Goal: Transaction & Acquisition: Purchase product/service

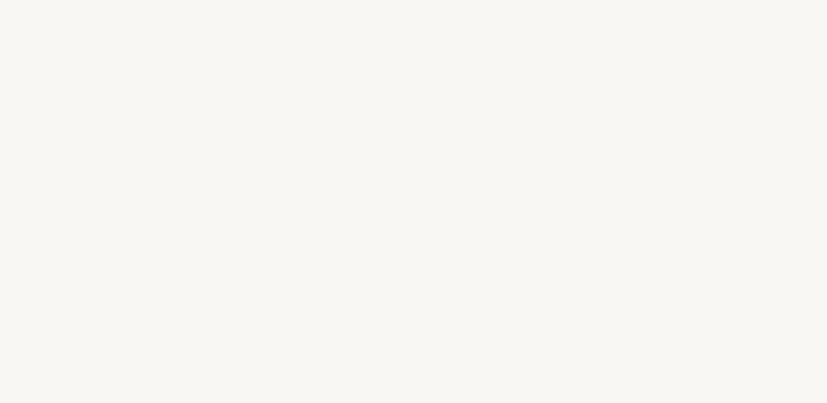
select select "DE"
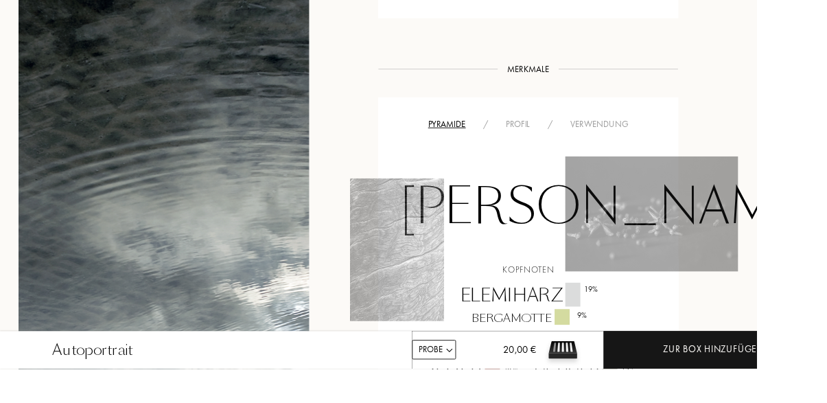
scroll to position [811, 0]
click at [652, 129] on div "Verwendung" at bounding box center [655, 134] width 83 height 14
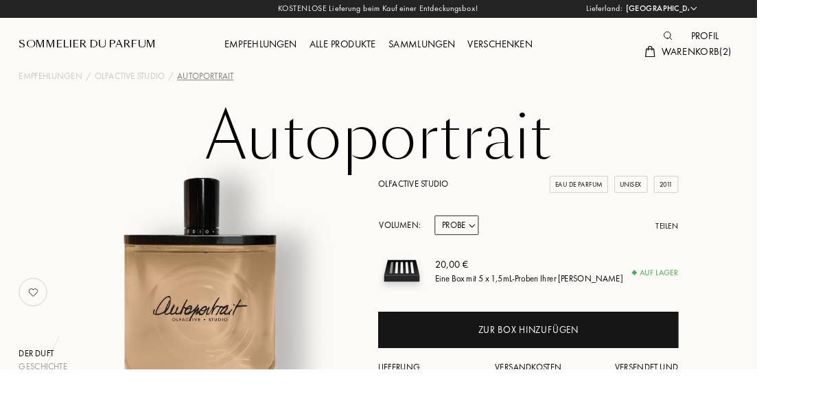
scroll to position [0, 0]
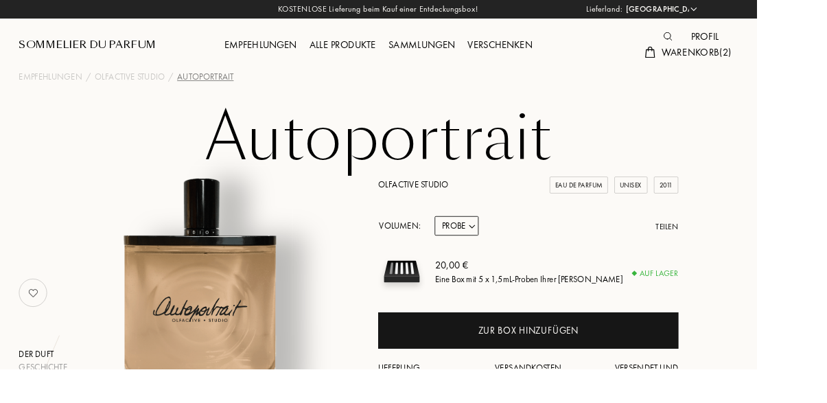
click at [757, 65] on div "Warenkorb ( 2 )" at bounding box center [752, 58] width 108 height 18
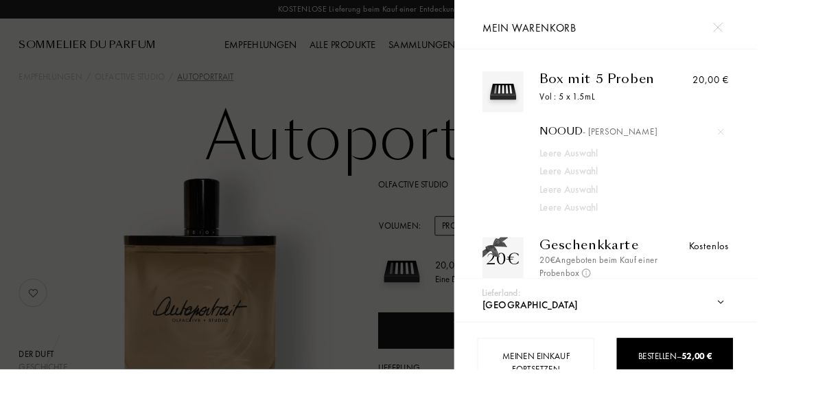
click at [424, 91] on div at bounding box center [248, 220] width 496 height 441
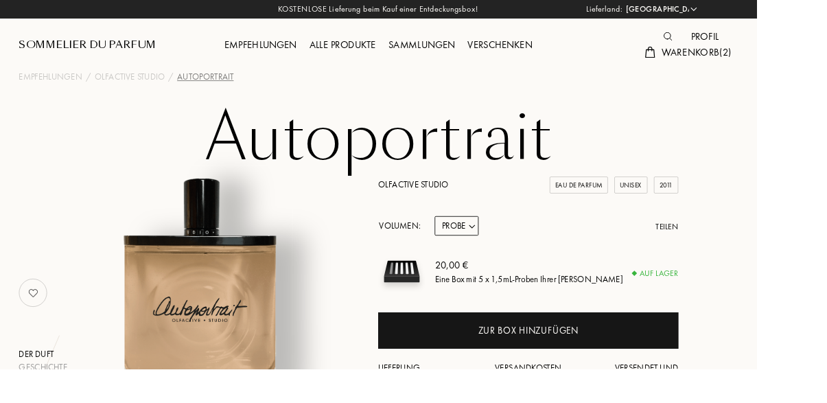
click at [281, 46] on div "Empfehlungen" at bounding box center [285, 50] width 93 height 18
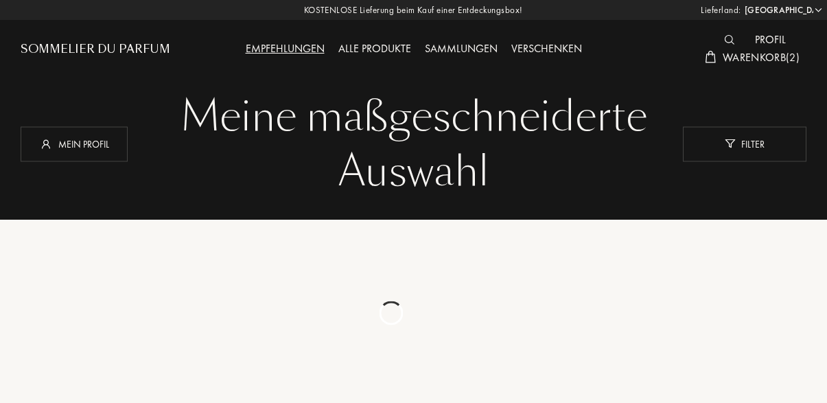
select select "DE"
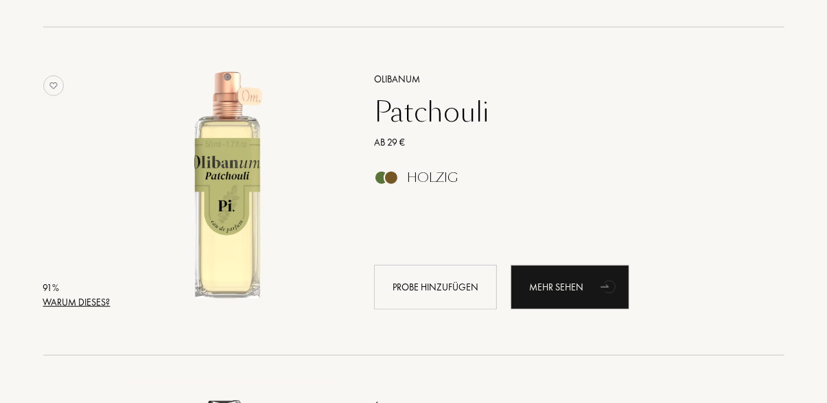
scroll to position [1186, 0]
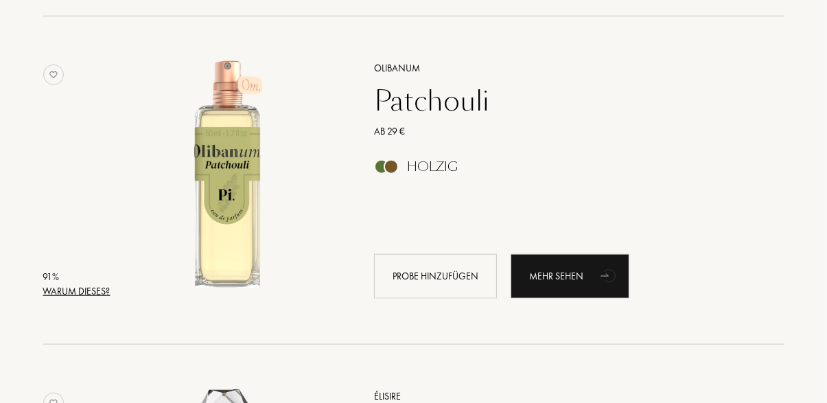
click at [78, 297] on div "Warum dieses?" at bounding box center [76, 291] width 67 height 14
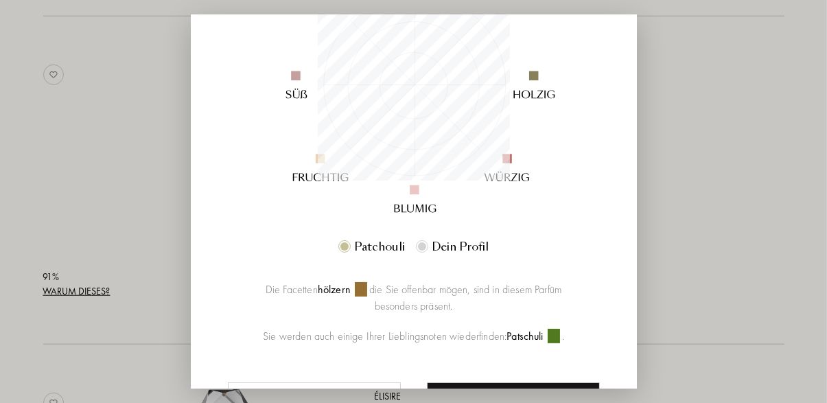
scroll to position [302, 0]
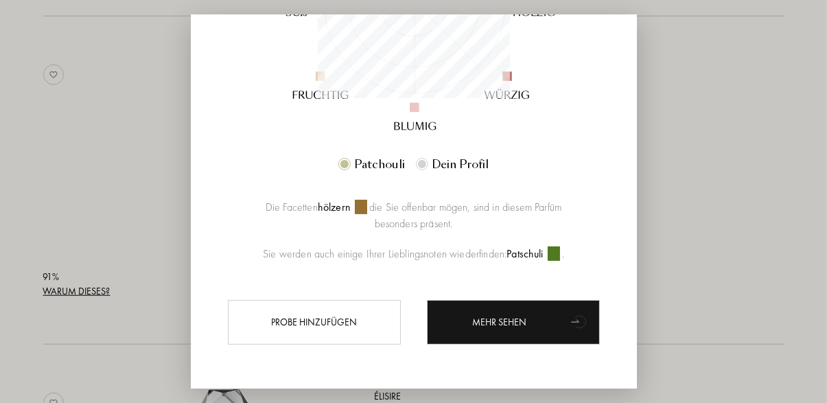
click at [92, 115] on div at bounding box center [413, 234] width 827 height 468
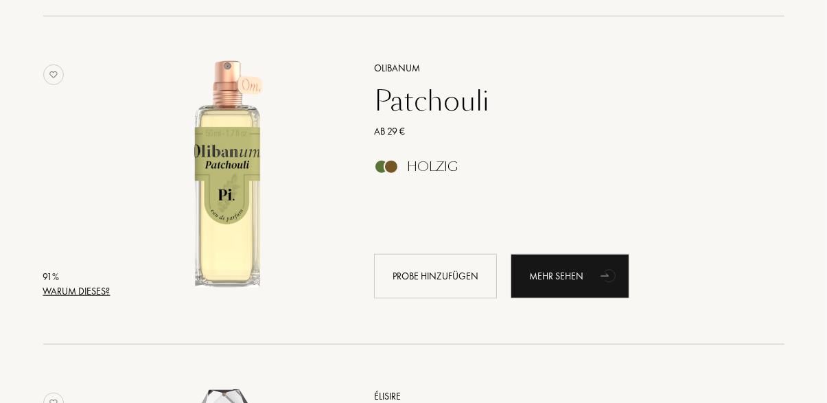
click at [396, 93] on div "Patchouli" at bounding box center [564, 100] width 400 height 33
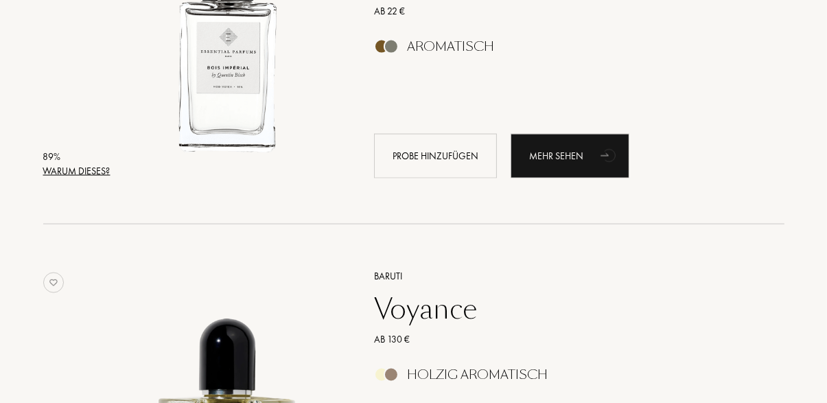
scroll to position [1963, 0]
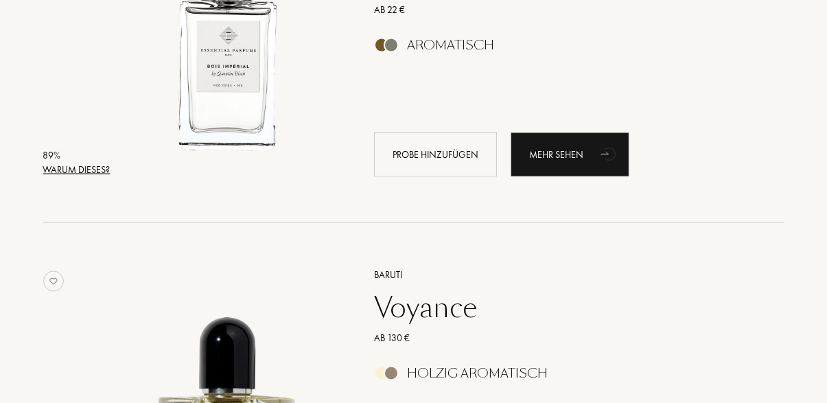
click at [77, 170] on div "Warum dieses?" at bounding box center [76, 170] width 67 height 14
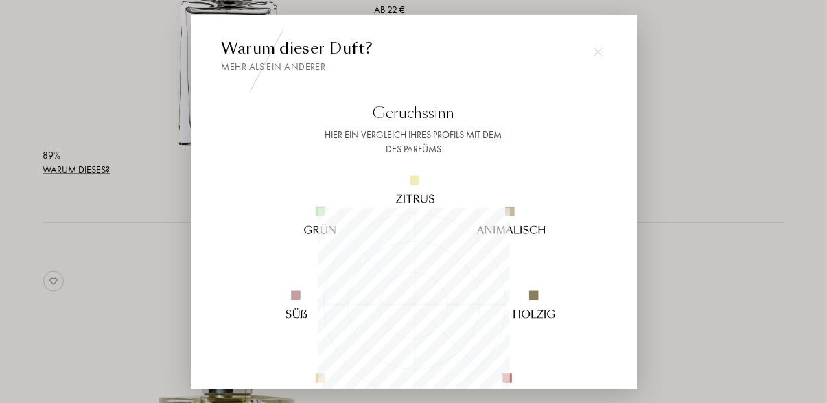
scroll to position [192, 192]
click at [607, 65] on div at bounding box center [598, 51] width 27 height 27
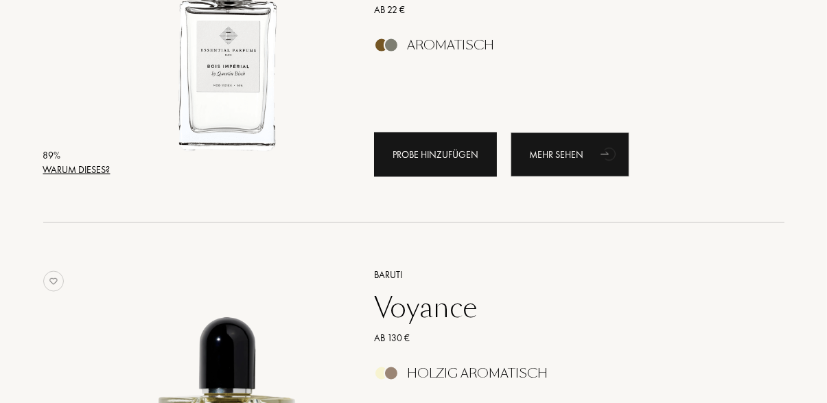
click at [433, 157] on div "Probe hinzufügen" at bounding box center [435, 154] width 123 height 45
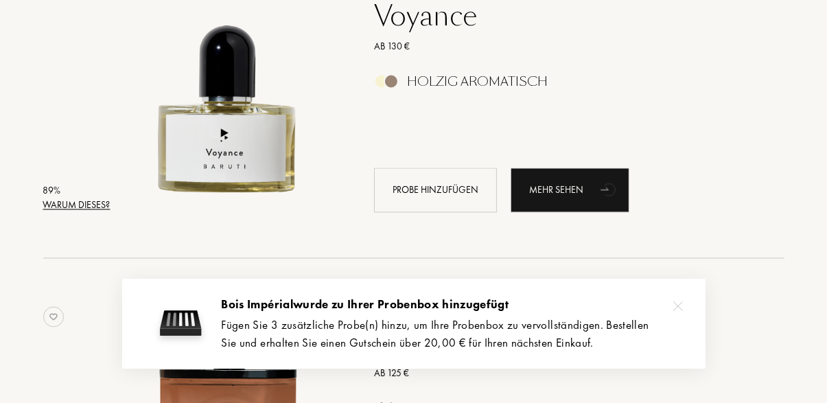
scroll to position [2258, 0]
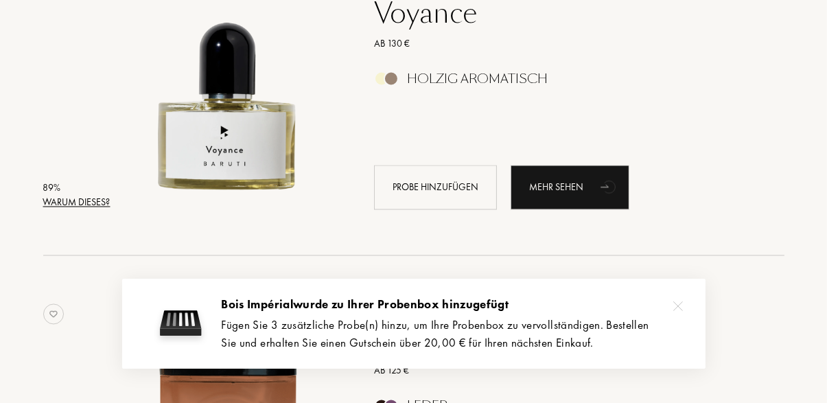
click at [77, 200] on div "Warum dieses?" at bounding box center [76, 203] width 67 height 14
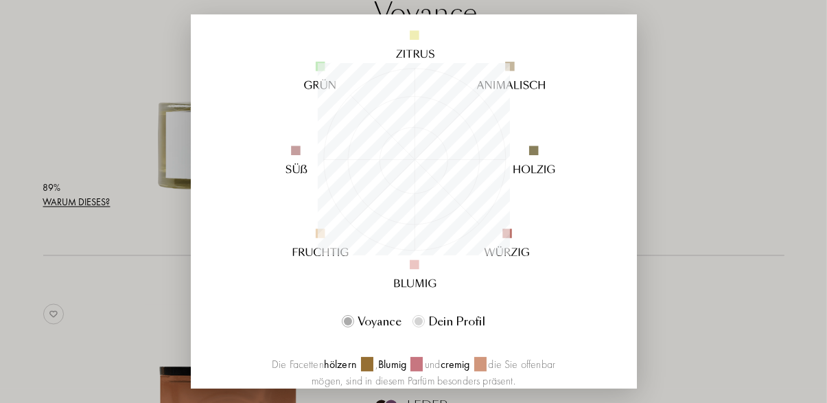
scroll to position [0, 0]
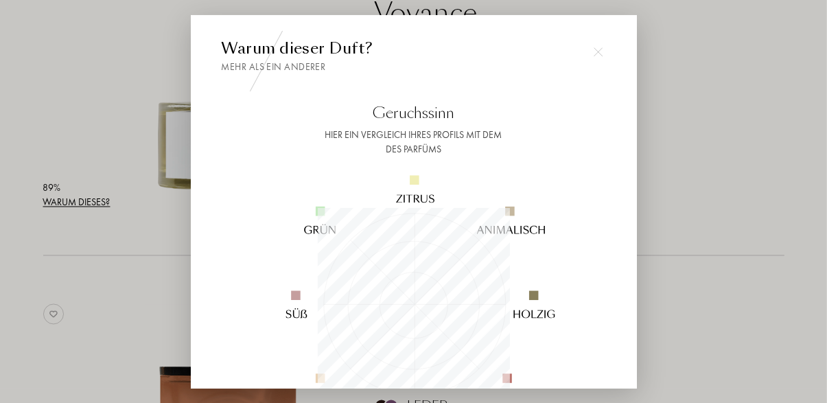
click at [684, 216] on div at bounding box center [413, 234] width 827 height 468
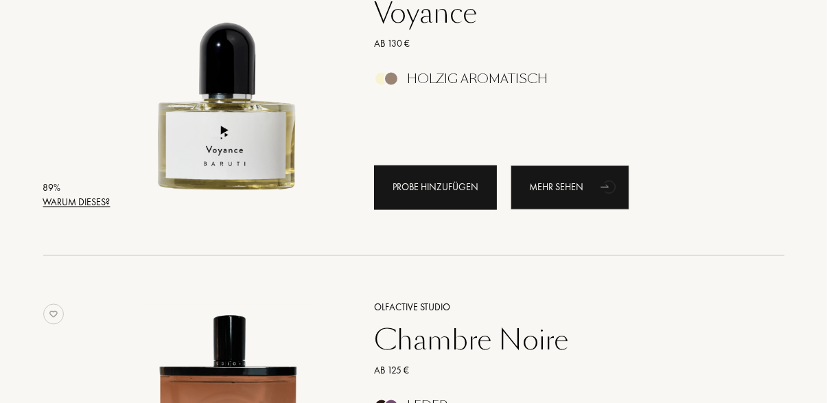
click at [431, 182] on div "Probe hinzufügen" at bounding box center [435, 187] width 123 height 45
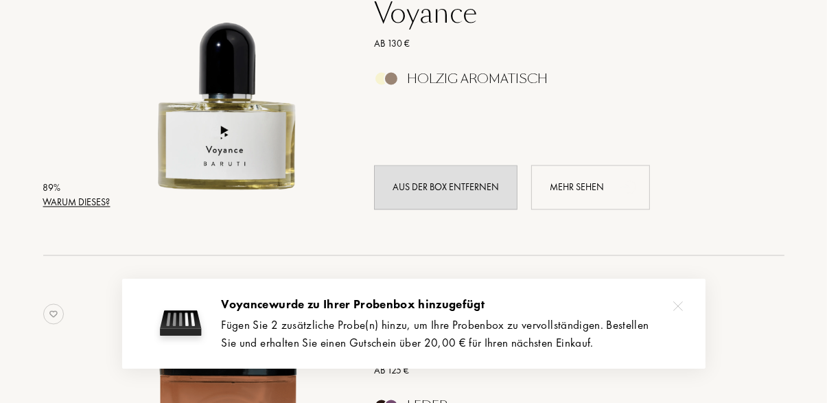
click at [583, 186] on div "Mehr sehen" at bounding box center [590, 187] width 119 height 45
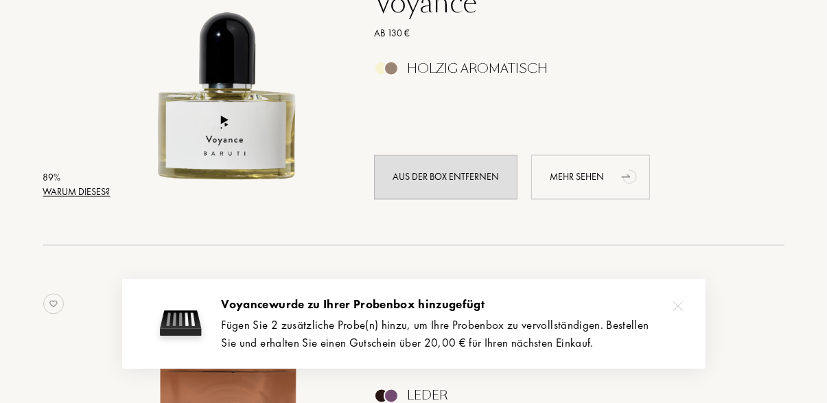
scroll to position [2323, 0]
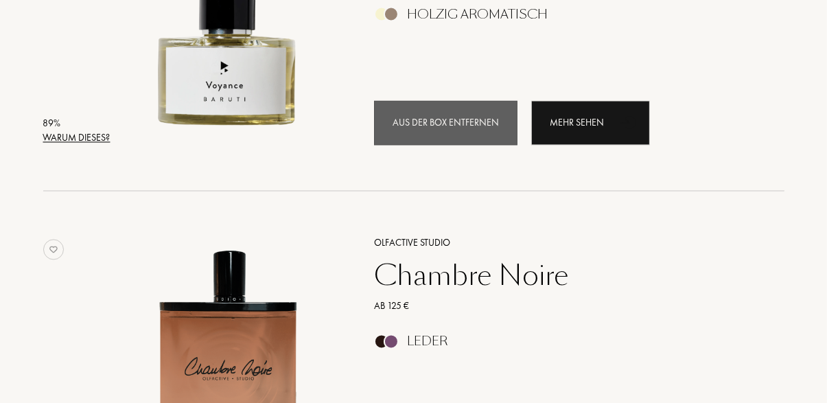
click at [413, 122] on div "Aus der Box entfernen" at bounding box center [445, 123] width 143 height 45
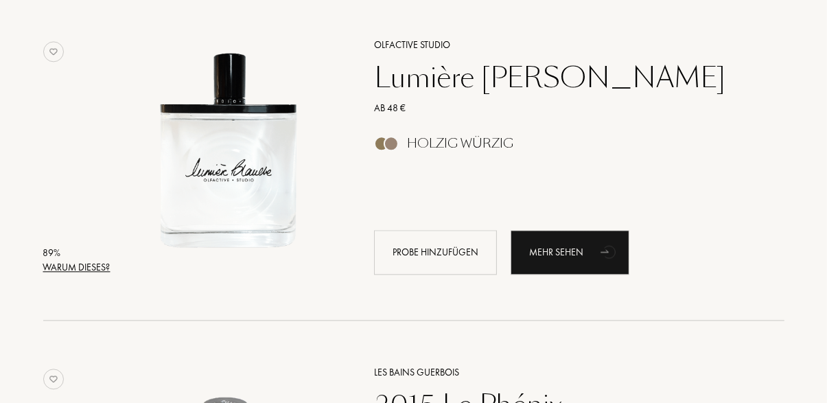
scroll to position [2850, 0]
click at [80, 265] on div "Warum dieses?" at bounding box center [76, 267] width 67 height 14
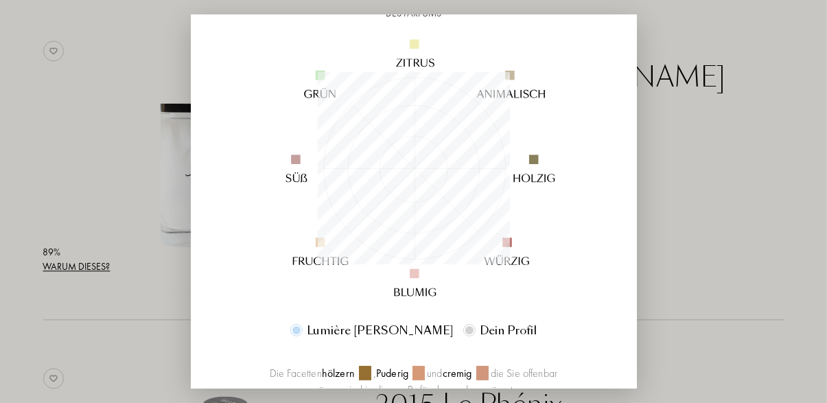
scroll to position [136, 0]
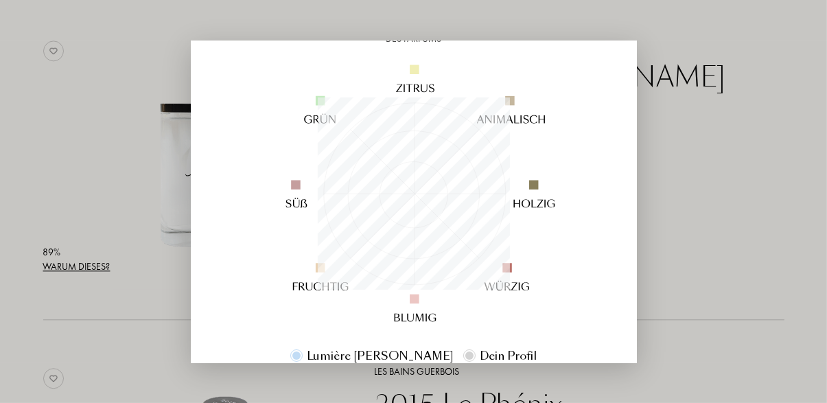
click at [711, 230] on div at bounding box center [413, 201] width 827 height 403
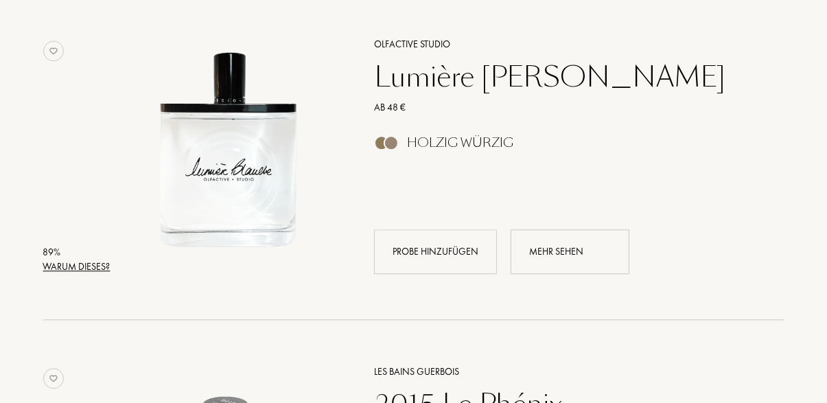
click at [566, 249] on div "Mehr sehen" at bounding box center [570, 251] width 119 height 45
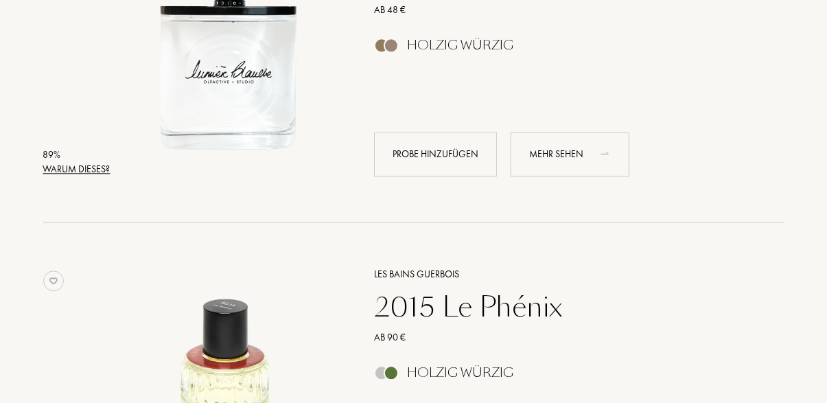
scroll to position [2947, 0]
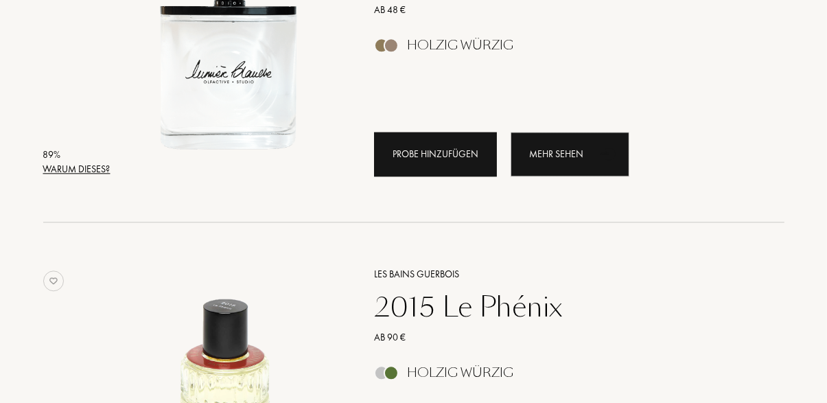
click at [426, 157] on div "Probe hinzufügen" at bounding box center [435, 154] width 123 height 45
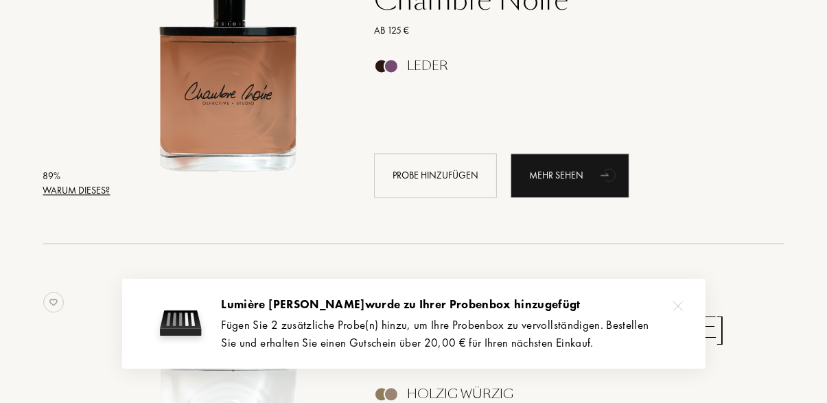
scroll to position [2614, 0]
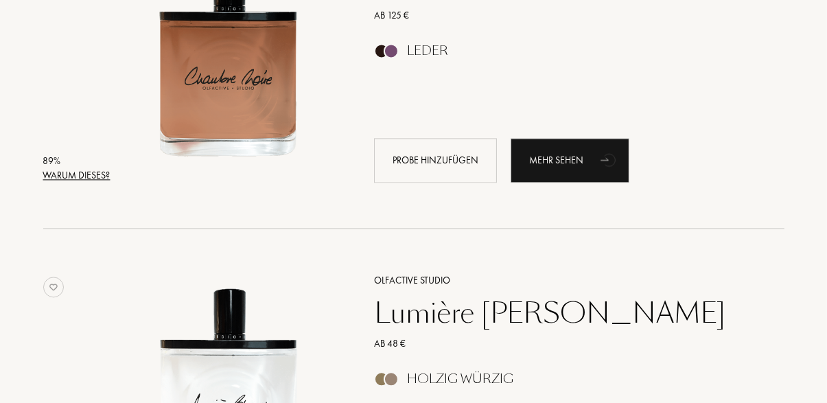
click at [93, 172] on div "Warum dieses?" at bounding box center [76, 175] width 67 height 14
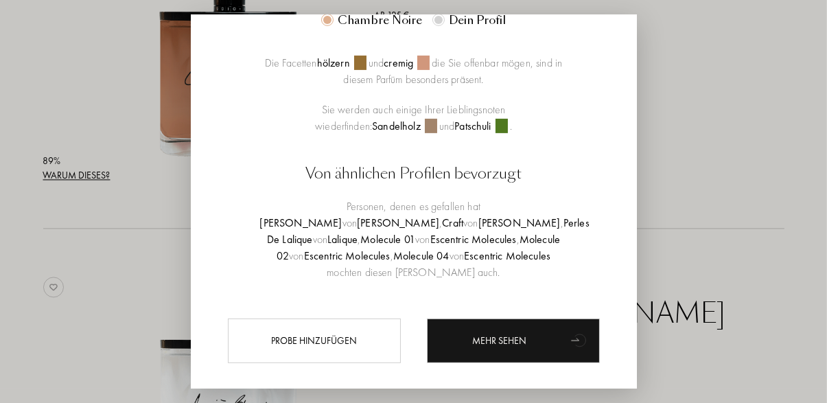
scroll to position [465, 0]
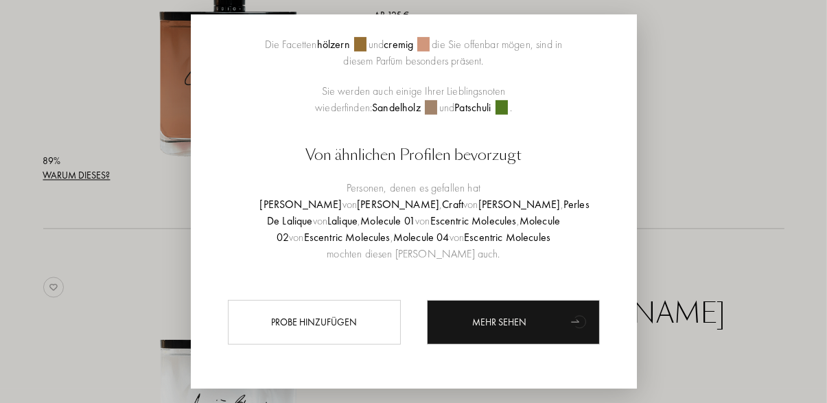
click at [114, 219] on div at bounding box center [413, 234] width 827 height 468
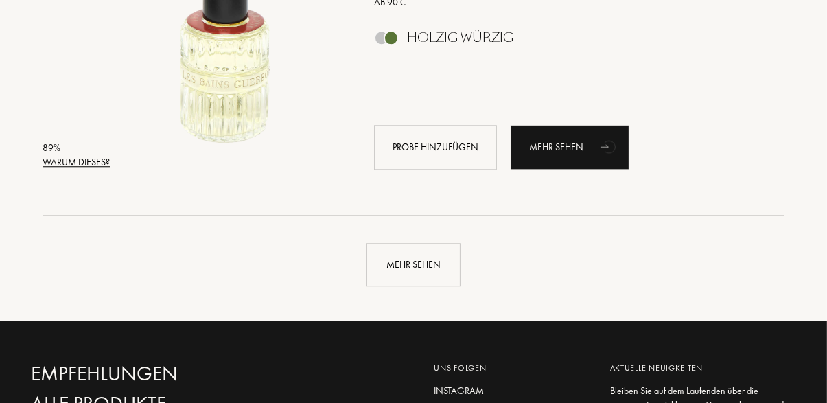
scroll to position [3325, 0]
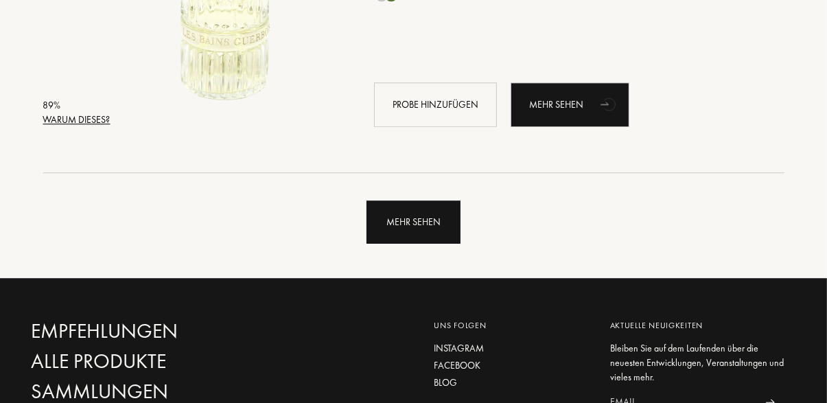
click at [406, 240] on div "Mehr sehen" at bounding box center [414, 221] width 94 height 43
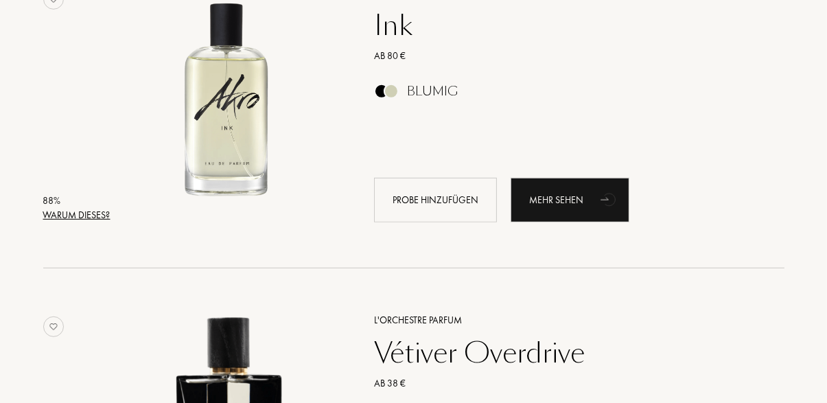
scroll to position [5519, 0]
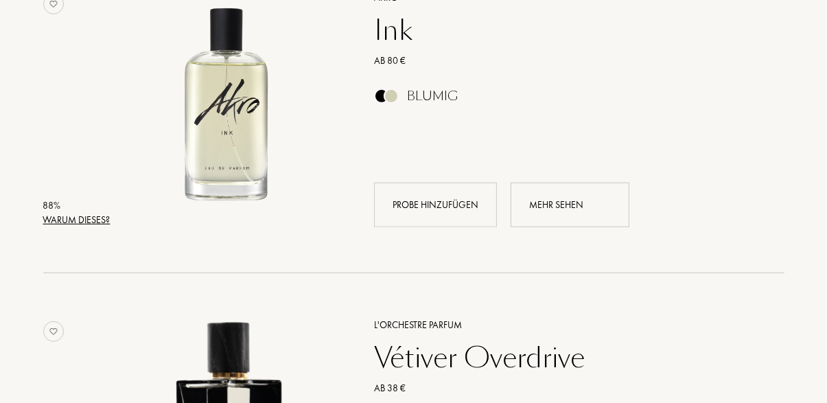
click at [563, 205] on div "Mehr sehen" at bounding box center [570, 205] width 119 height 45
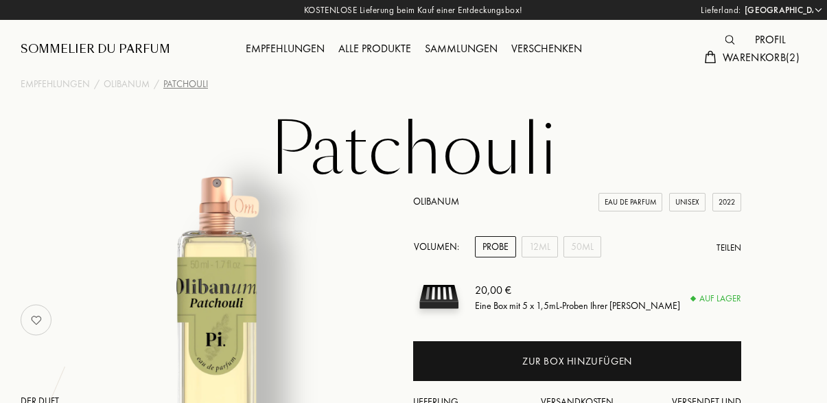
select select "DE"
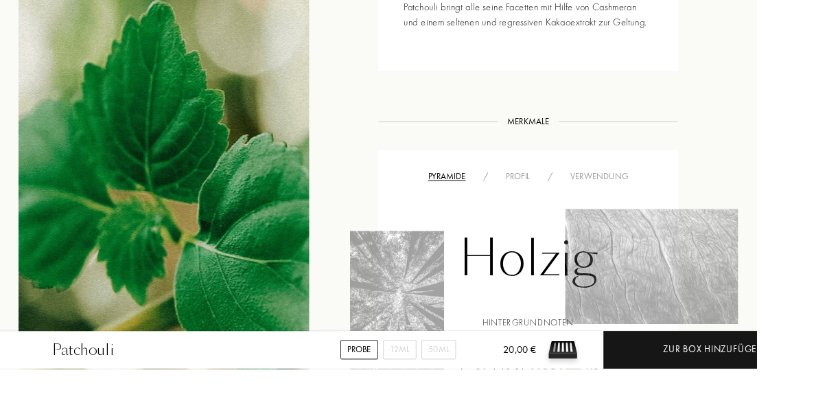
scroll to position [912, 0]
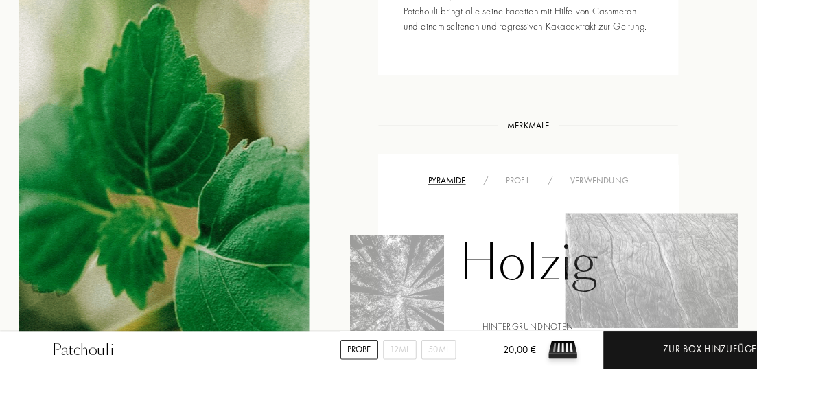
click at [400, 154] on div "Geschichte Geschichte Ein tiefes Patchouli, das durch ein Duo aus Kakao und Cas…" at bounding box center [413, 86] width 807 height 957
click at [564, 190] on div "Profil" at bounding box center [566, 197] width 45 height 14
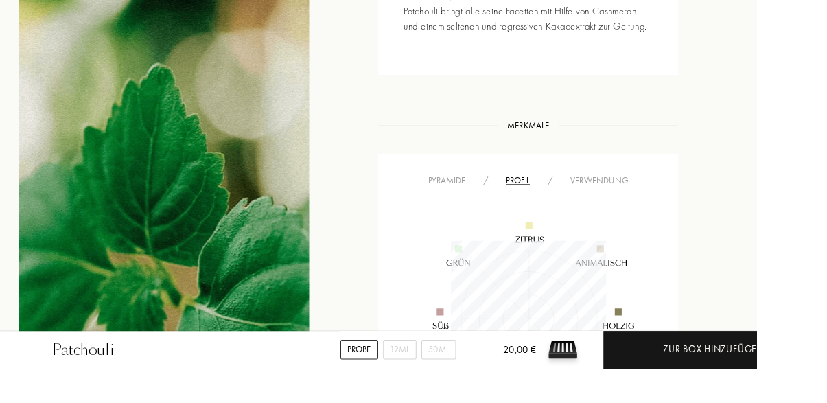
scroll to position [170, 170]
click at [663, 190] on div "Verwendung" at bounding box center [655, 197] width 83 height 14
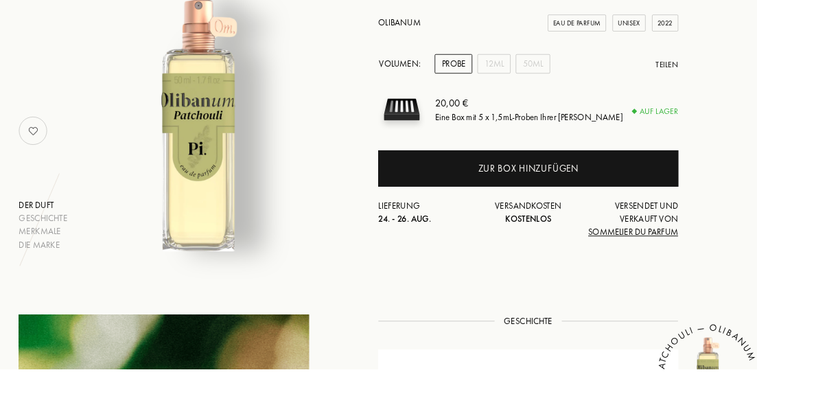
scroll to position [0, 0]
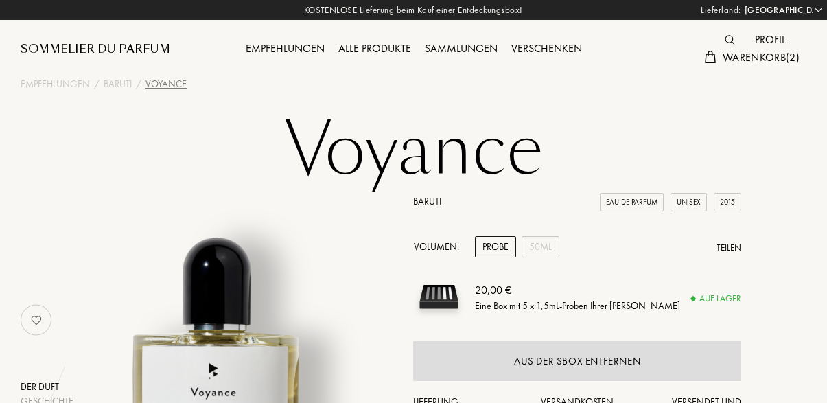
select select "DE"
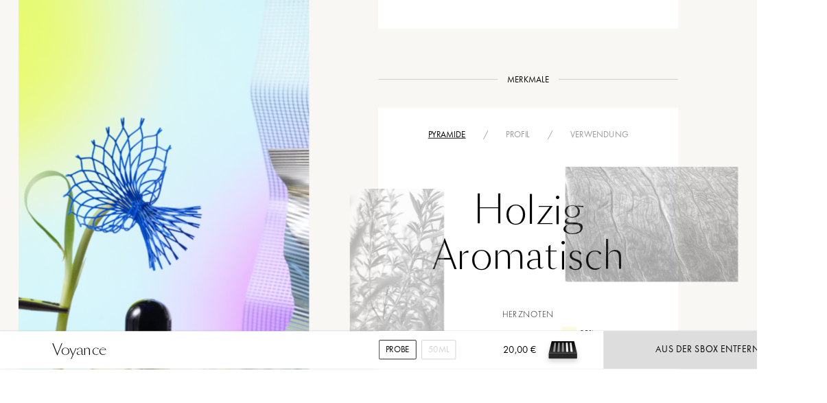
scroll to position [796, 0]
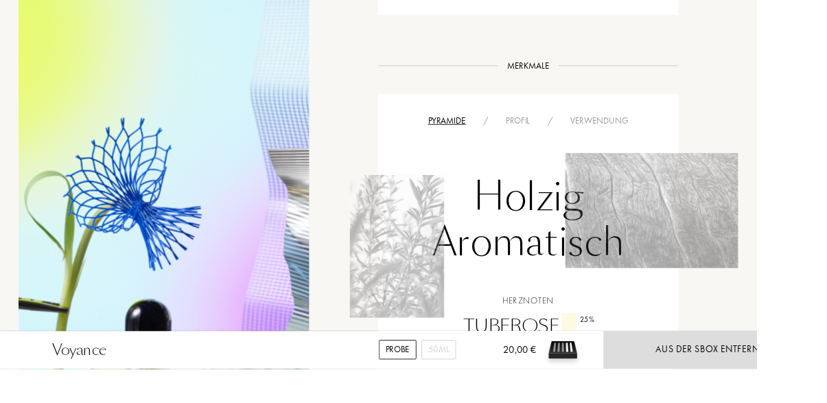
click at [560, 129] on div "Profil" at bounding box center [566, 132] width 45 height 14
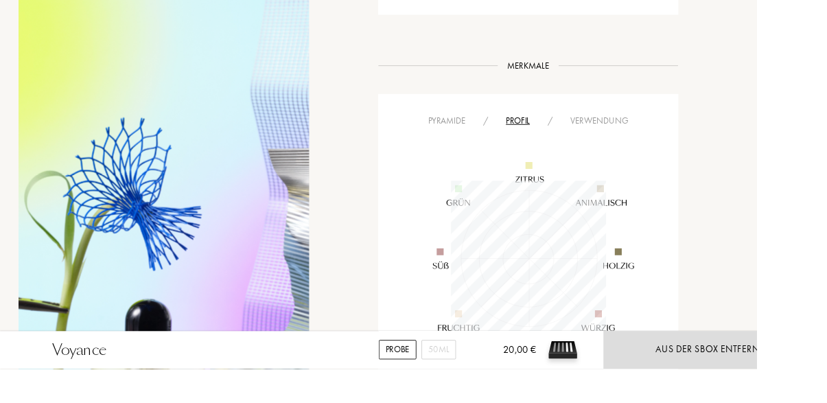
scroll to position [170, 170]
click at [641, 126] on div "Verwendung" at bounding box center [655, 132] width 83 height 14
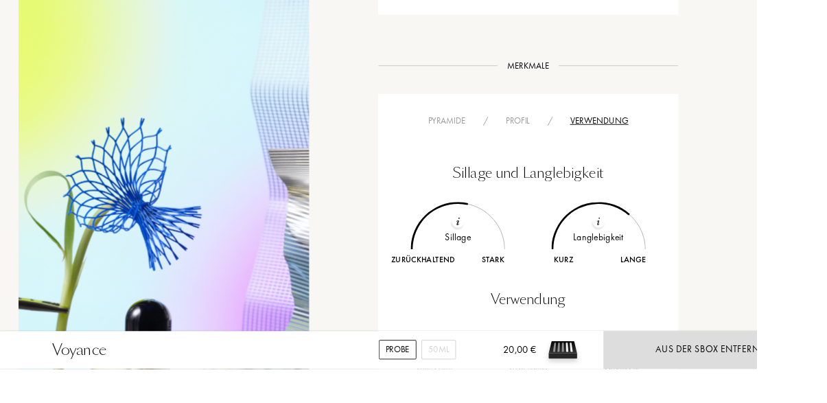
scroll to position [868, 0]
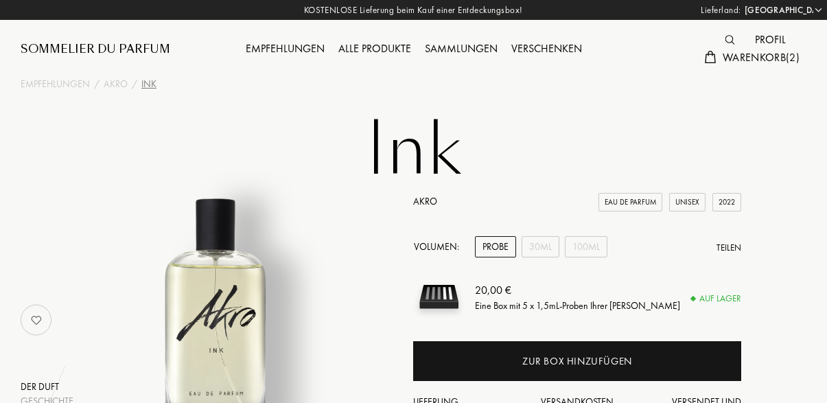
select select "DE"
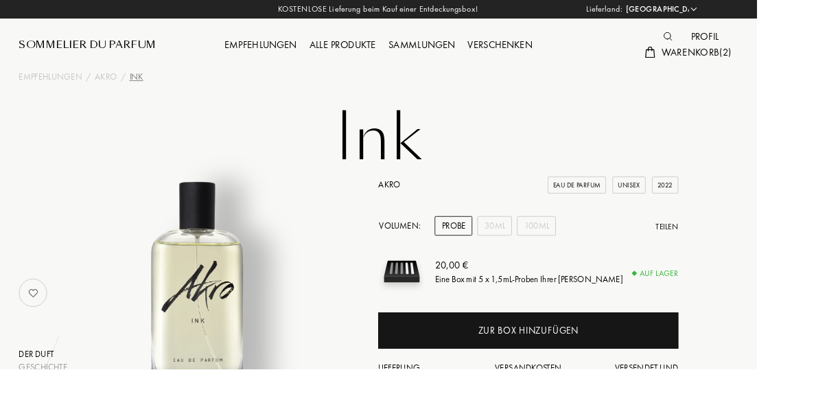
click at [420, 199] on link "Akro" at bounding box center [425, 201] width 24 height 12
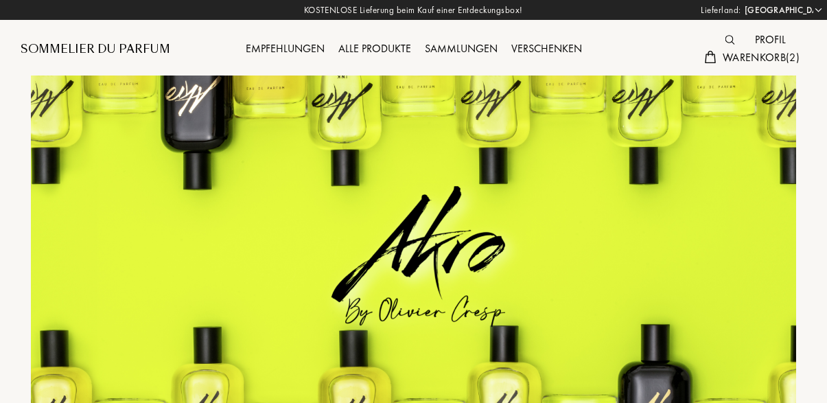
select select "DE"
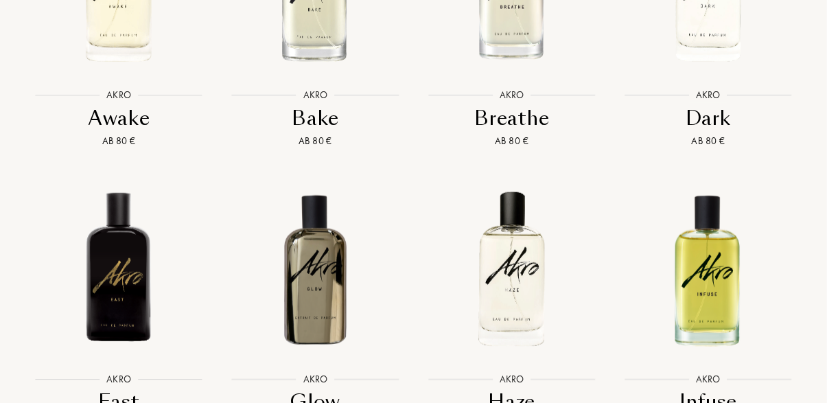
scroll to position [1261, 0]
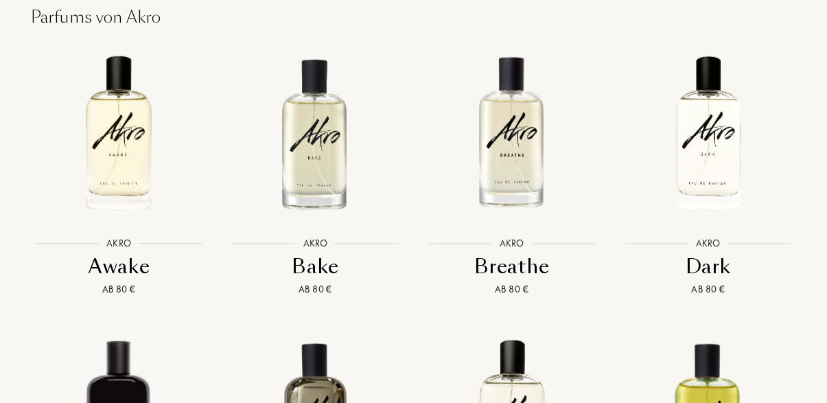
click at [118, 174] on img at bounding box center [118, 133] width 177 height 177
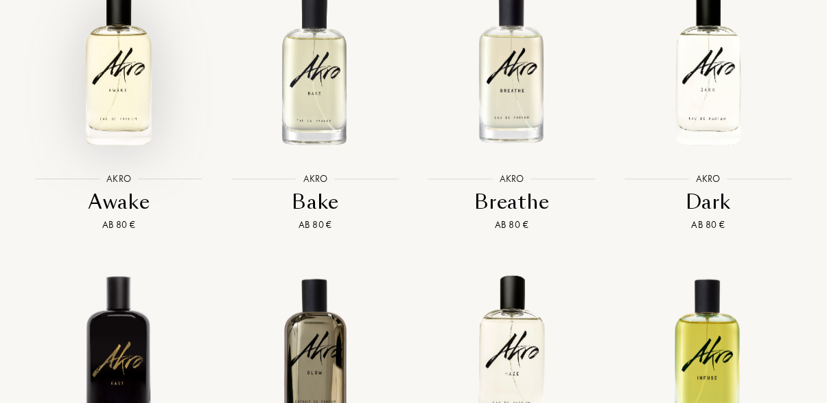
scroll to position [1173, 0]
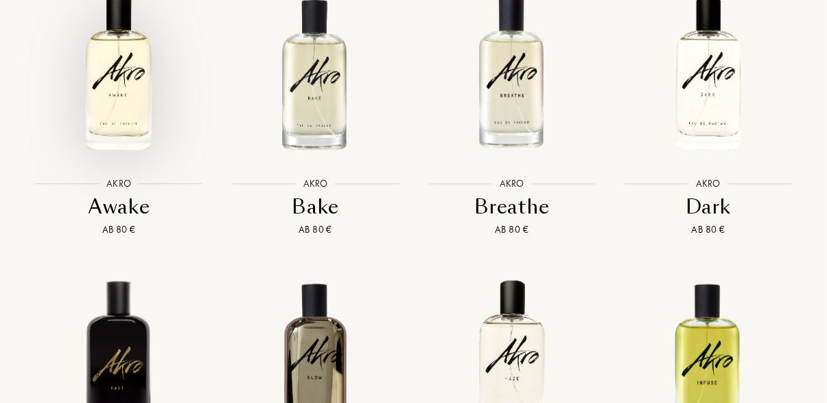
click at [308, 106] on img at bounding box center [315, 73] width 177 height 177
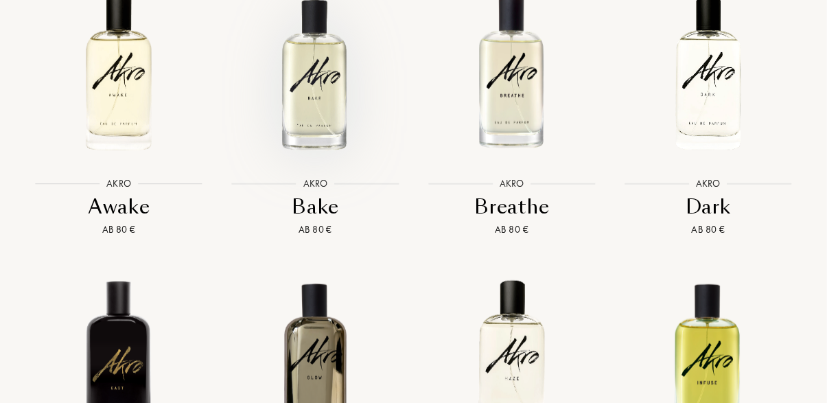
click at [508, 97] on img at bounding box center [512, 73] width 177 height 177
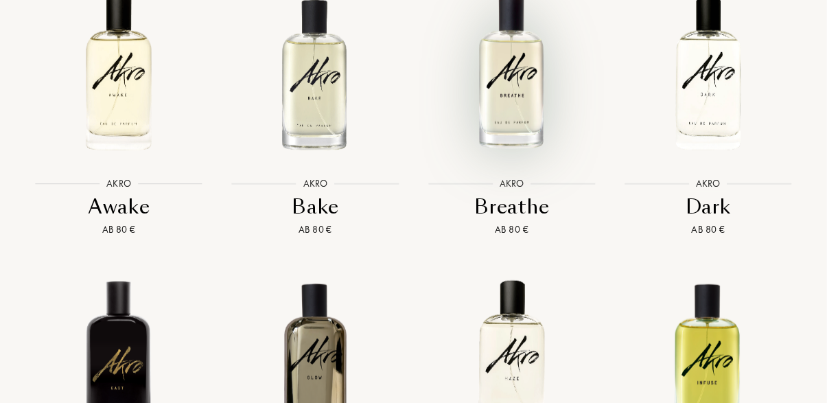
click at [691, 103] on img at bounding box center [708, 73] width 177 height 177
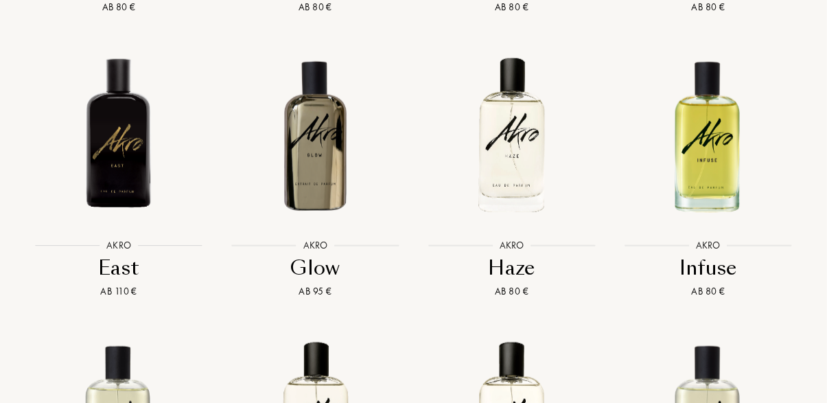
click at [109, 168] on img at bounding box center [118, 135] width 177 height 177
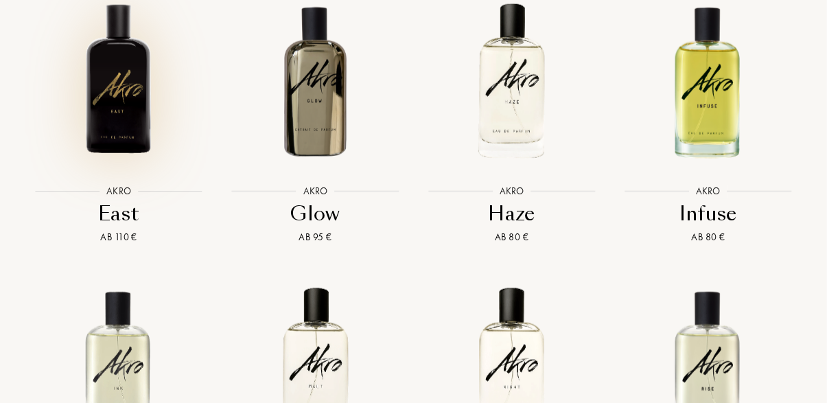
scroll to position [1460, 0]
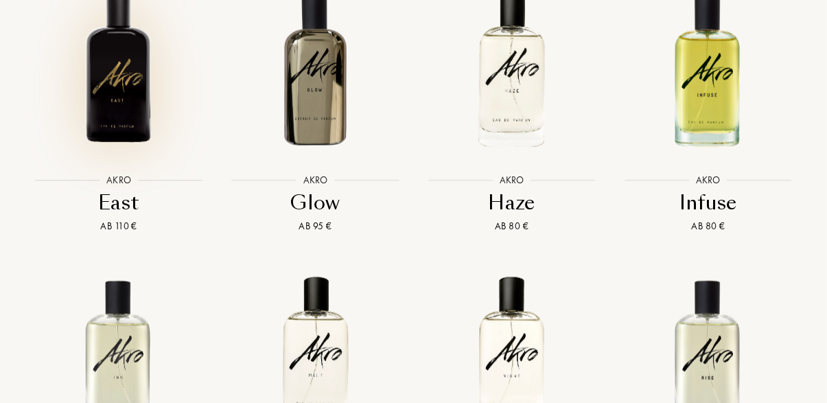
click at [509, 104] on img at bounding box center [512, 69] width 177 height 177
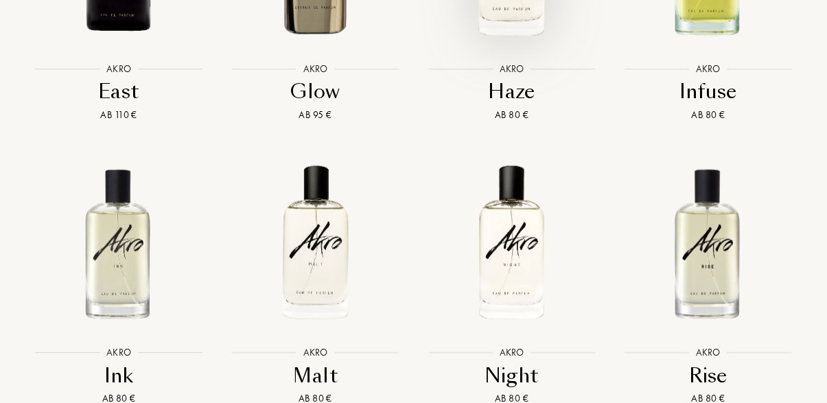
scroll to position [1573, 0]
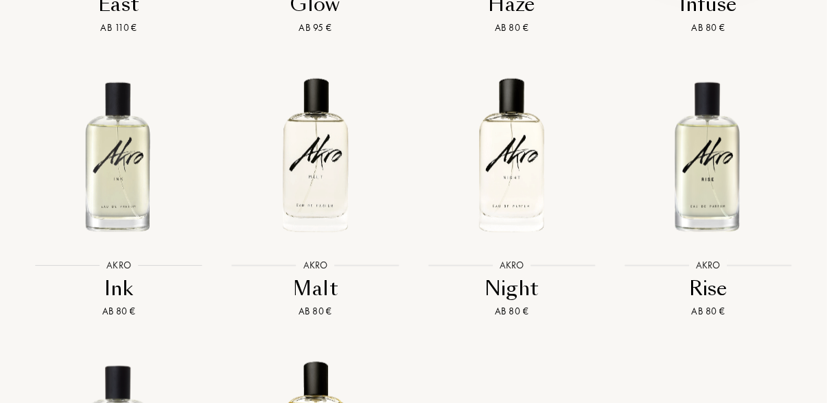
scroll to position [1661, 0]
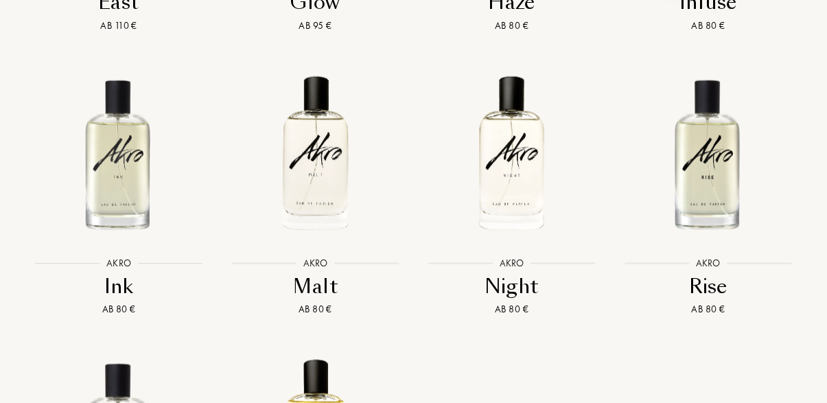
click at [325, 171] on img at bounding box center [315, 153] width 177 height 177
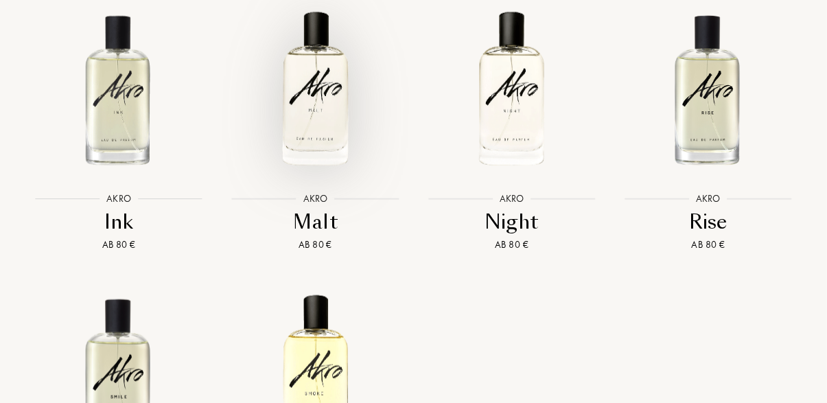
click at [514, 113] on img at bounding box center [512, 89] width 177 height 177
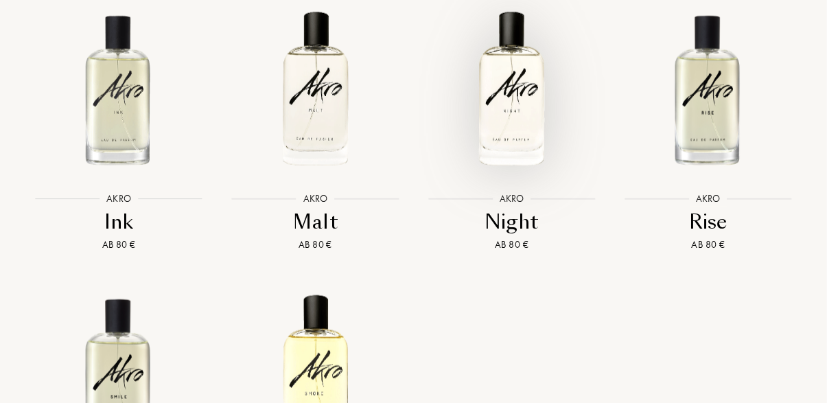
click at [682, 137] on img at bounding box center [708, 89] width 177 height 177
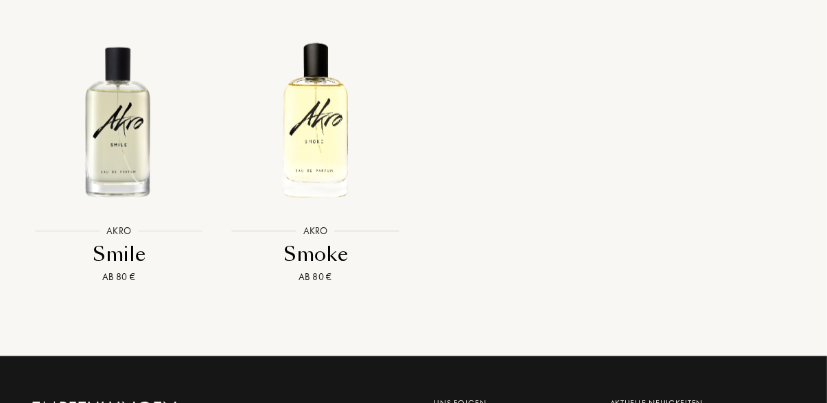
click at [126, 162] on img at bounding box center [118, 120] width 177 height 177
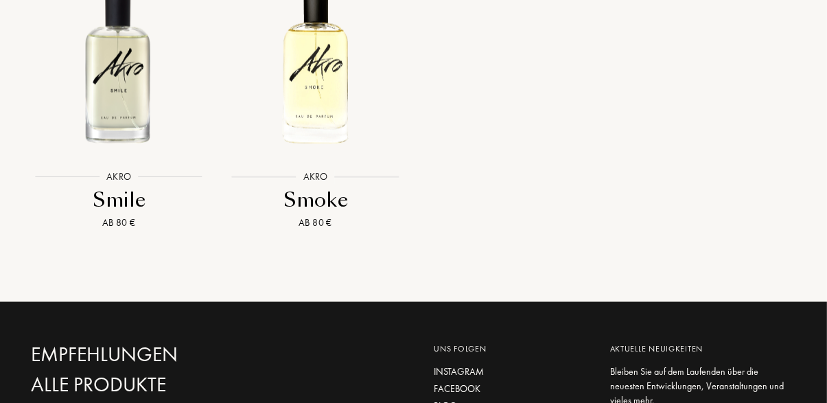
scroll to position [2042, 0]
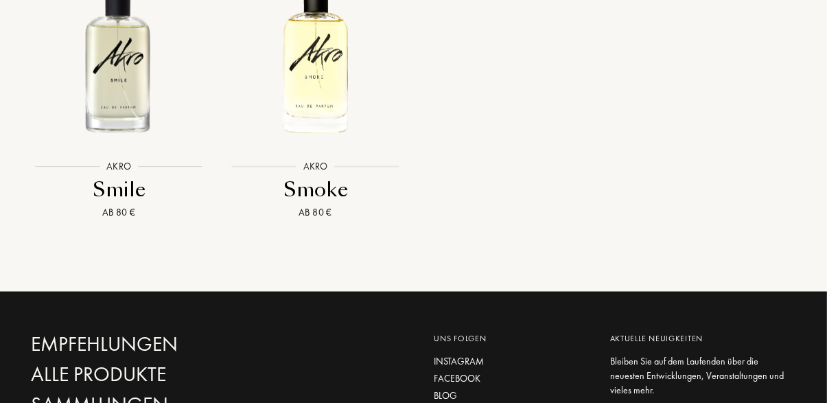
click at [310, 73] on img at bounding box center [315, 56] width 177 height 177
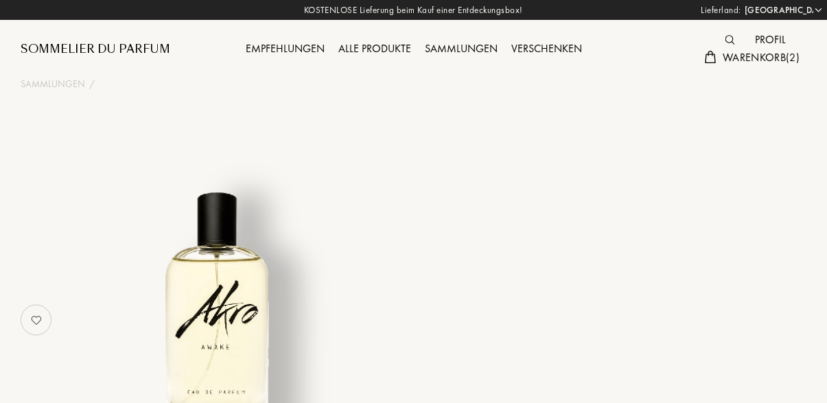
select select "DE"
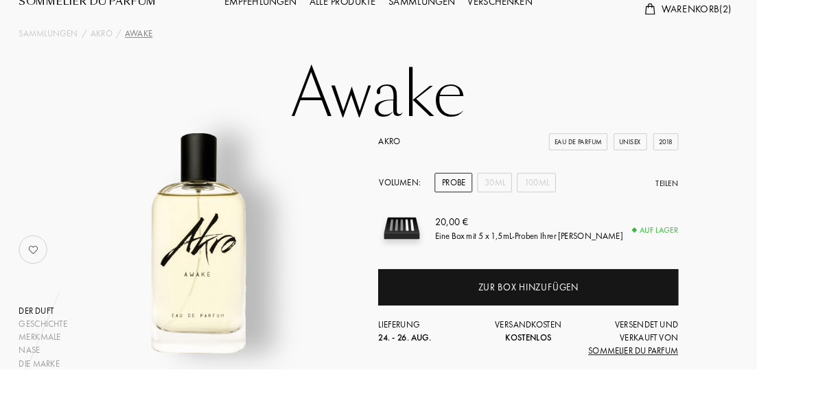
scroll to position [55, 0]
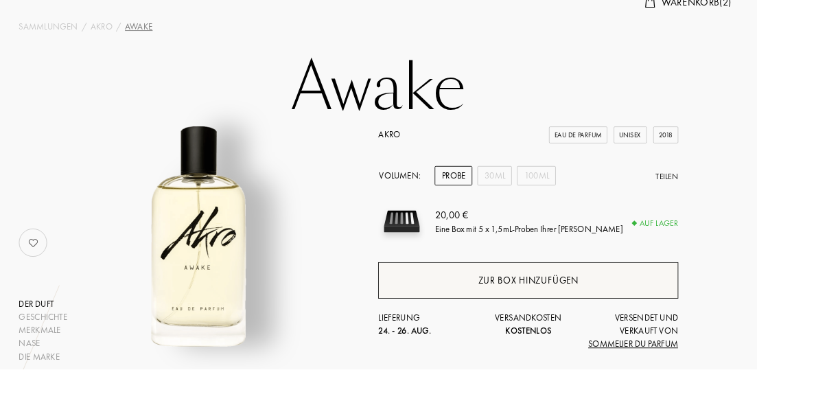
click at [520, 306] on div "Zur Box hinzufügen" at bounding box center [576, 306] width 327 height 40
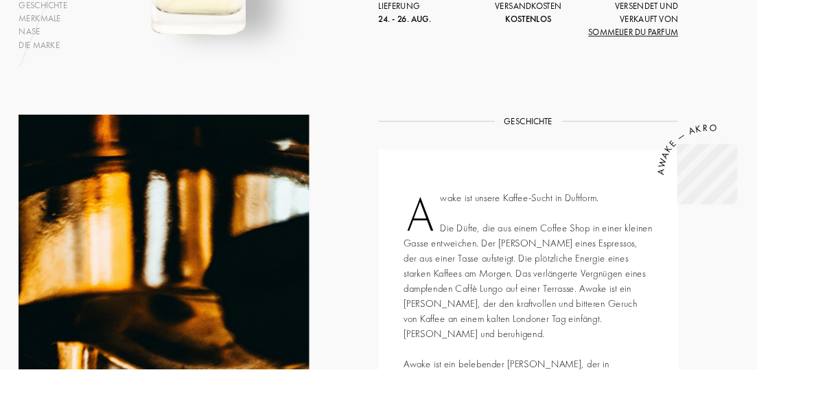
scroll to position [0, 0]
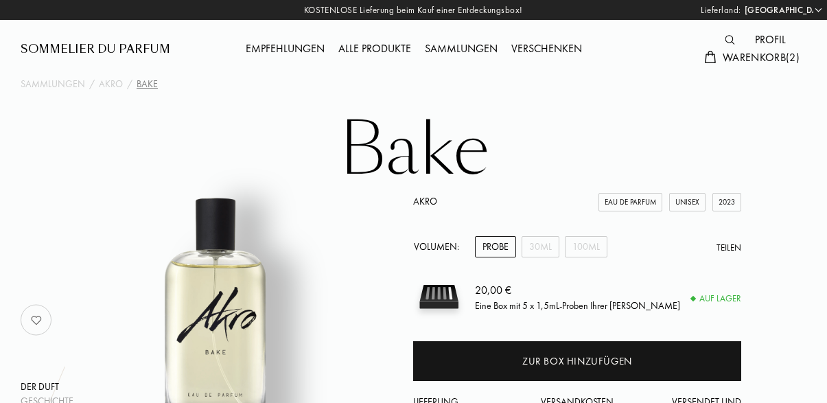
select select "DE"
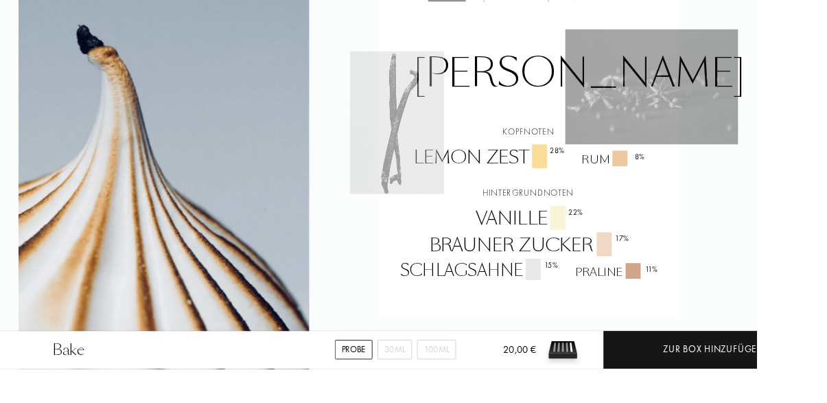
scroll to position [980, 0]
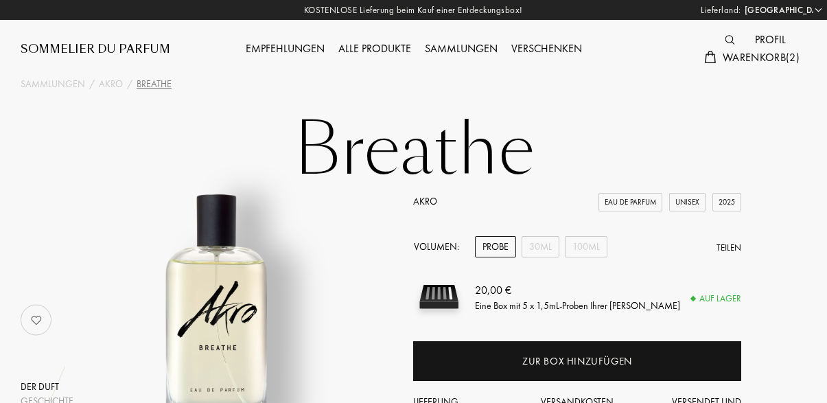
select select "DE"
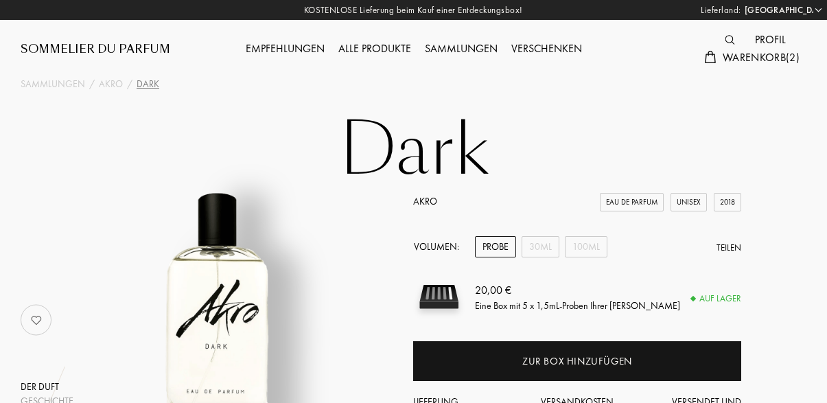
select select "DE"
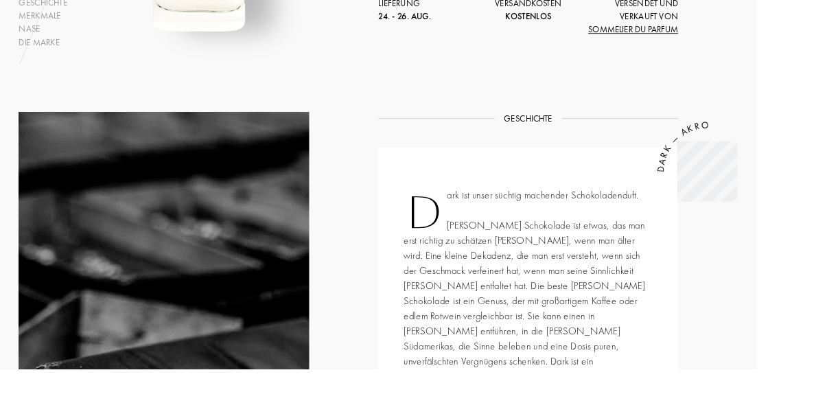
scroll to position [353, 0]
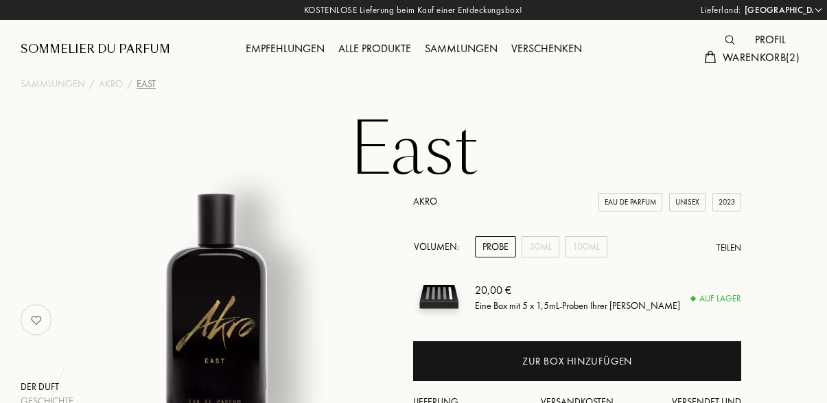
select select "DE"
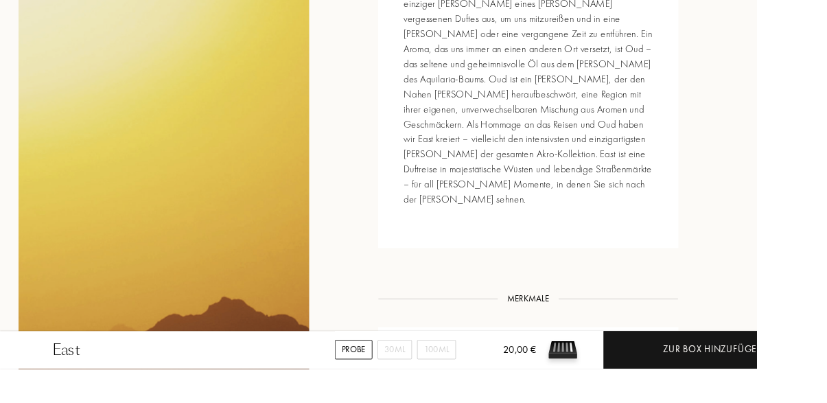
scroll to position [663, 0]
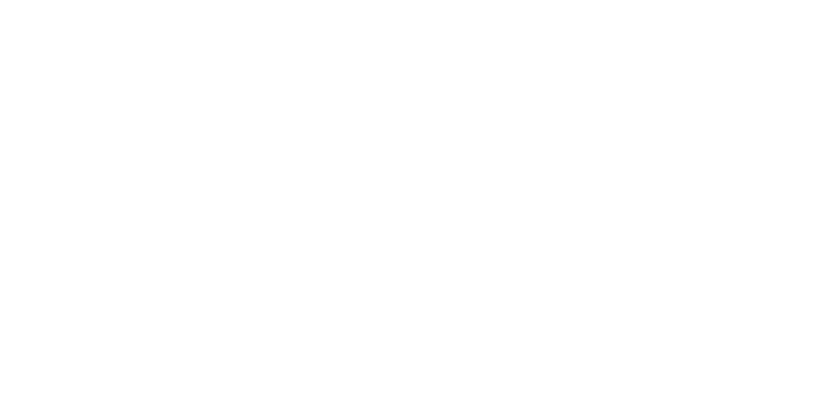
select select "DE"
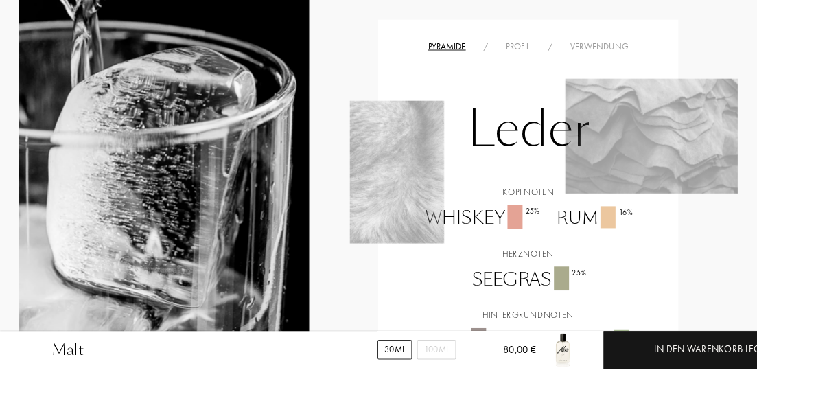
scroll to position [992, 0]
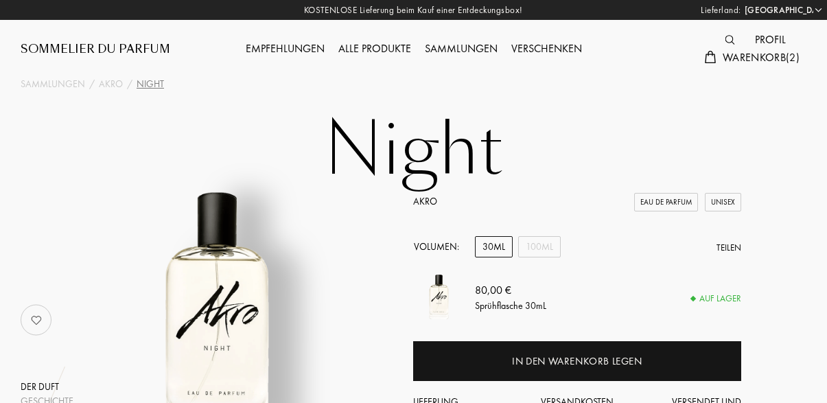
select select "DE"
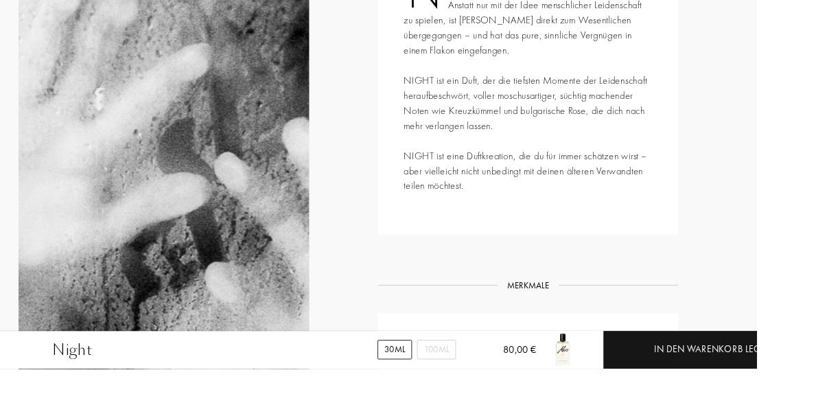
scroll to position [632, 0]
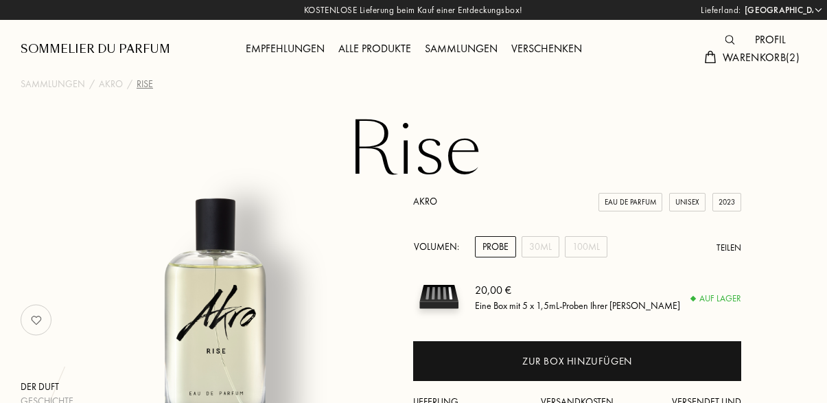
select select "DE"
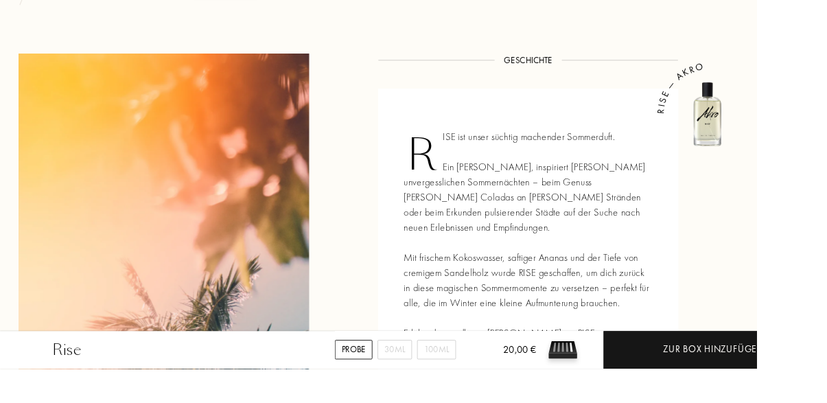
scroll to position [444, 0]
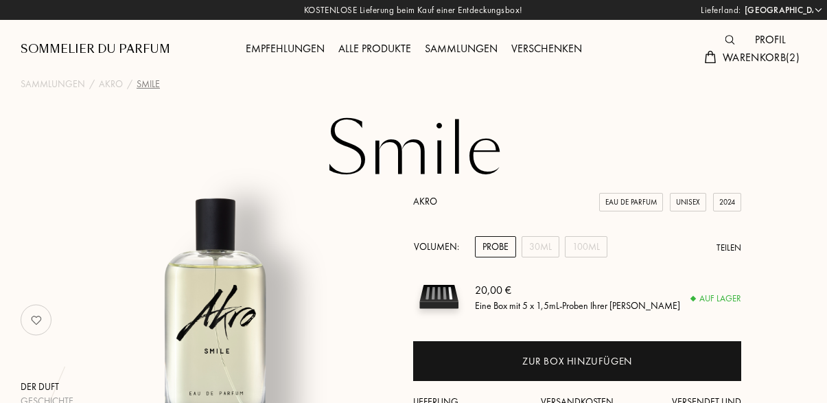
select select "DE"
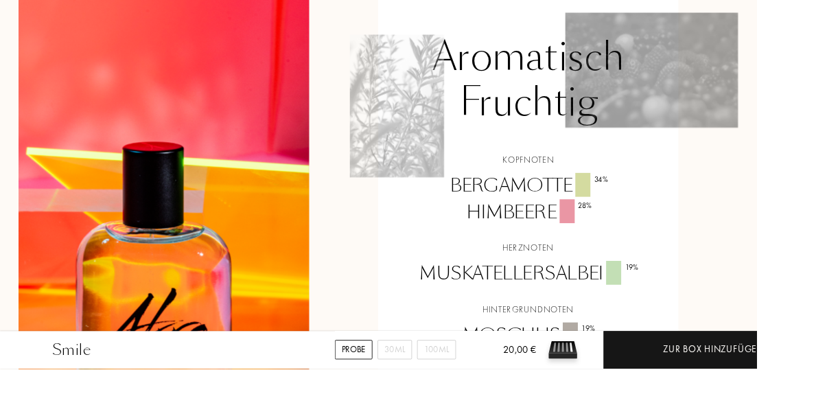
scroll to position [1129, 0]
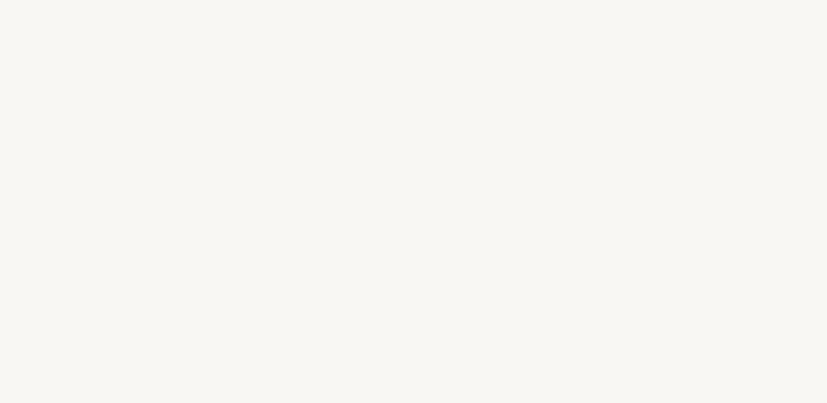
select select "DE"
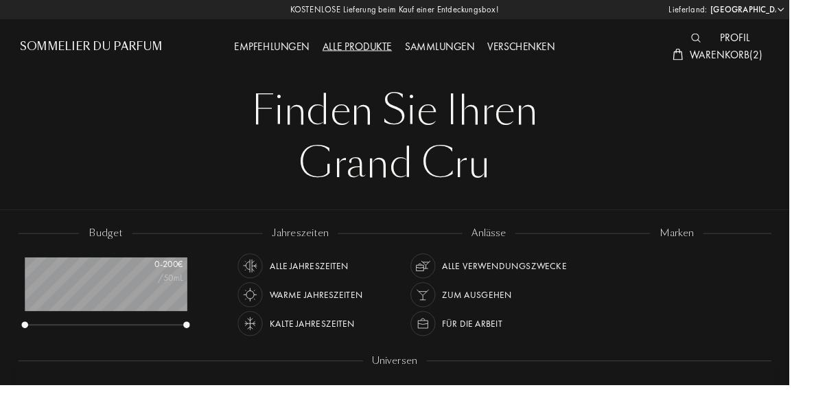
scroll to position [68, 170]
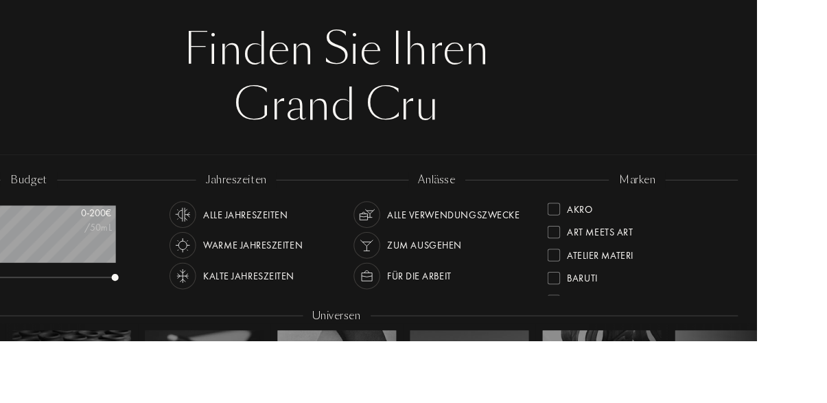
click at [270, 312] on img at bounding box center [262, 308] width 19 height 19
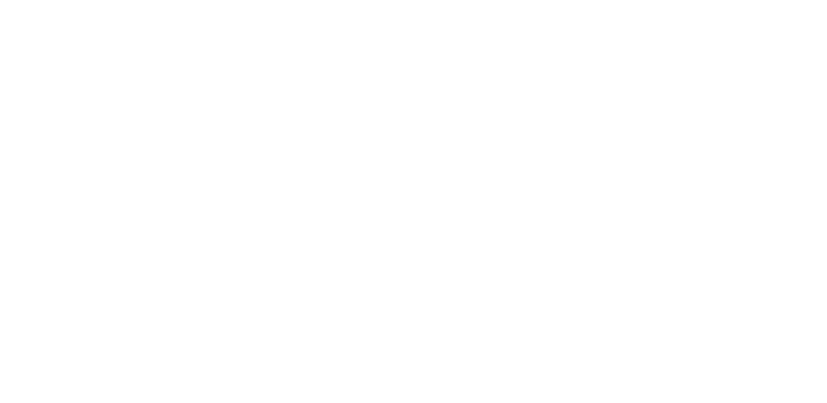
scroll to position [396, 0]
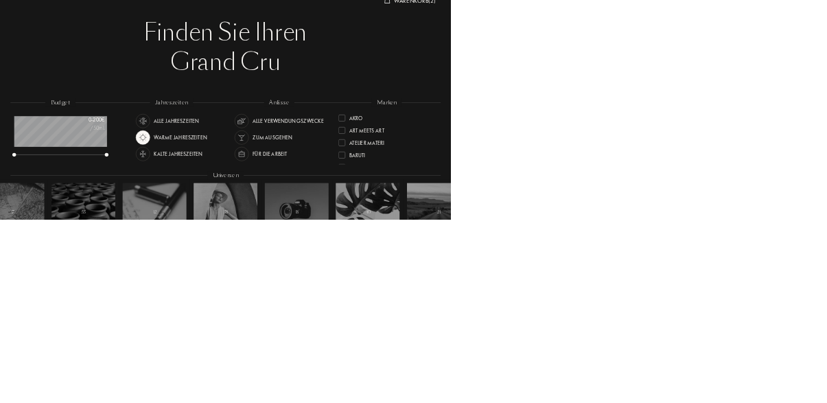
scroll to position [52, 0]
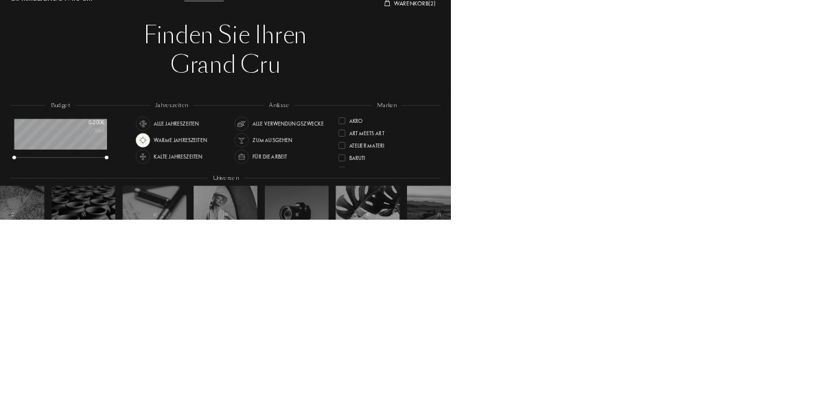
click at [450, 295] on img at bounding box center [443, 286] width 19 height 19
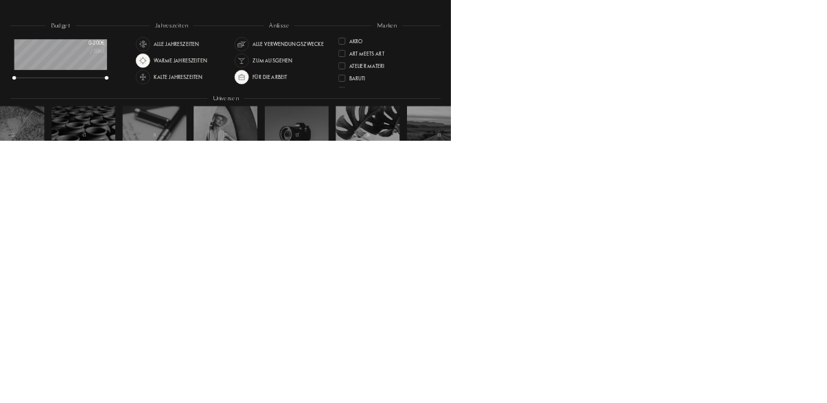
scroll to position [52, 0]
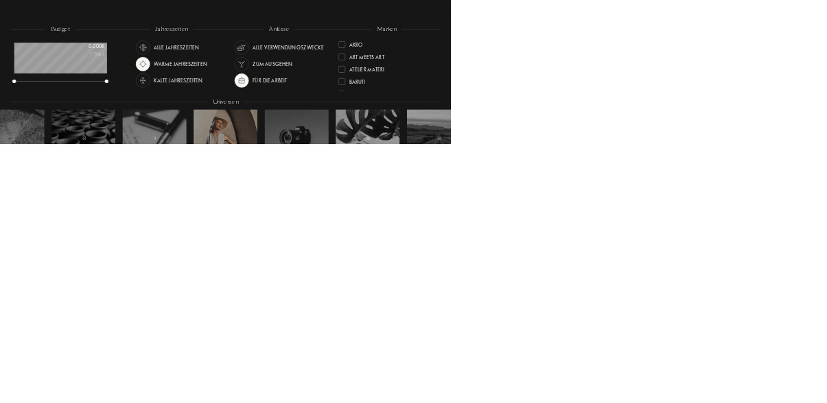
click at [411, 397] on div "31" at bounding box center [414, 399] width 7 height 16
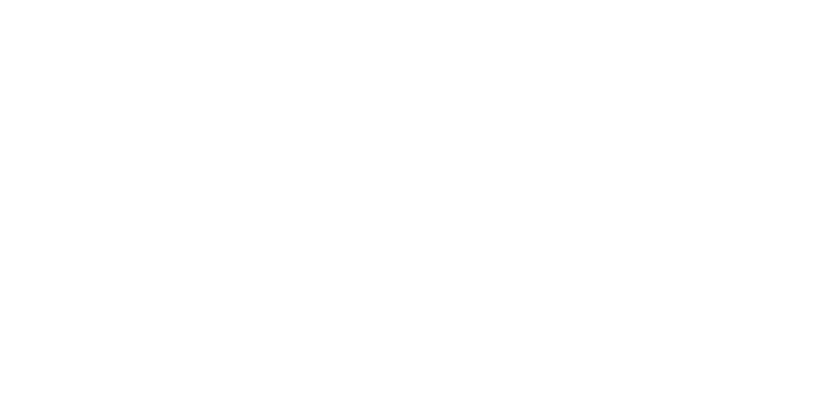
scroll to position [391, 0]
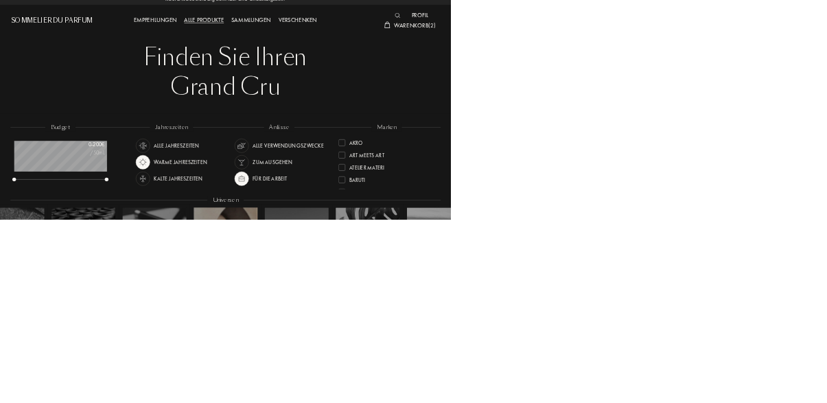
scroll to position [0, 0]
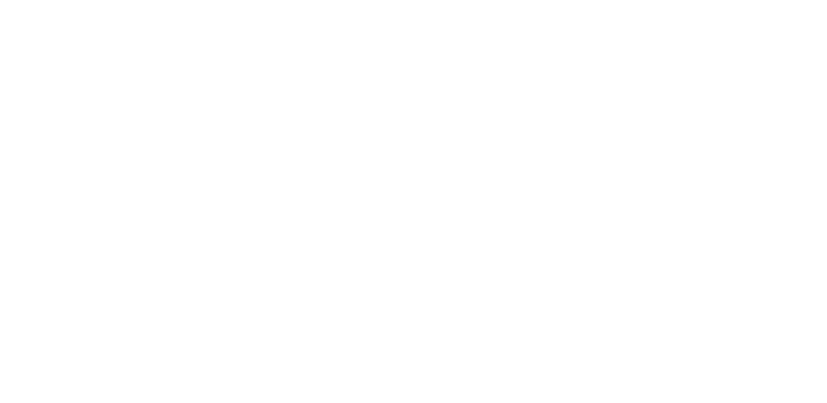
scroll to position [242, 0]
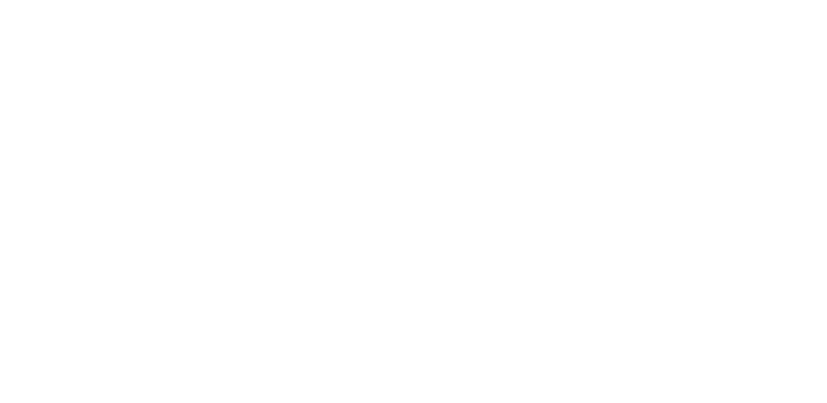
scroll to position [5483, 0]
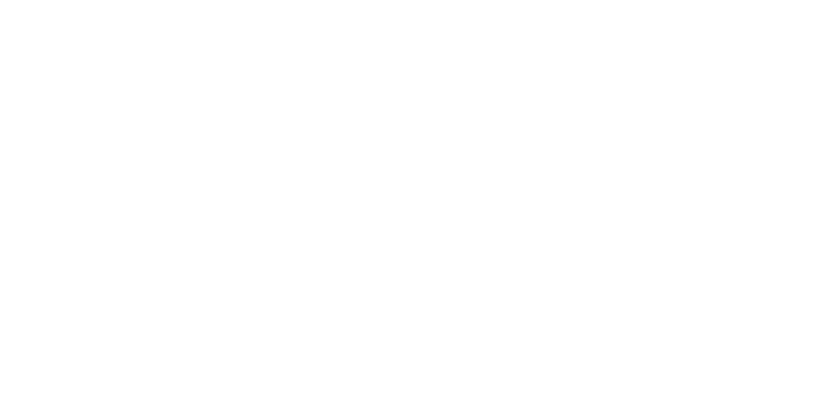
scroll to position [10647, 0]
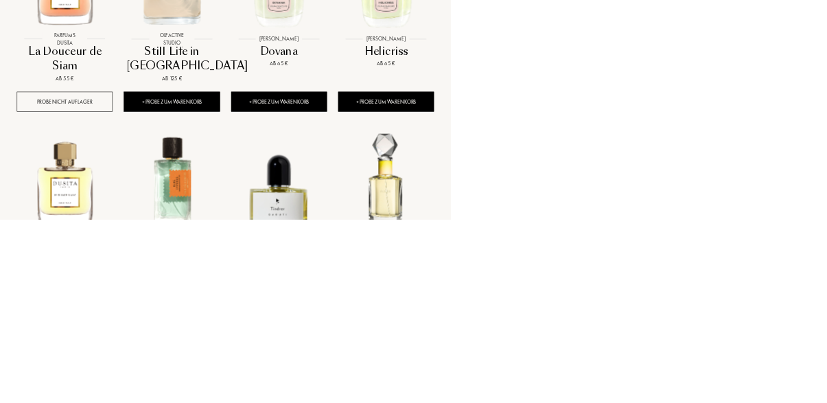
scroll to position [11252, 0]
